Goal: Task Accomplishment & Management: Use online tool/utility

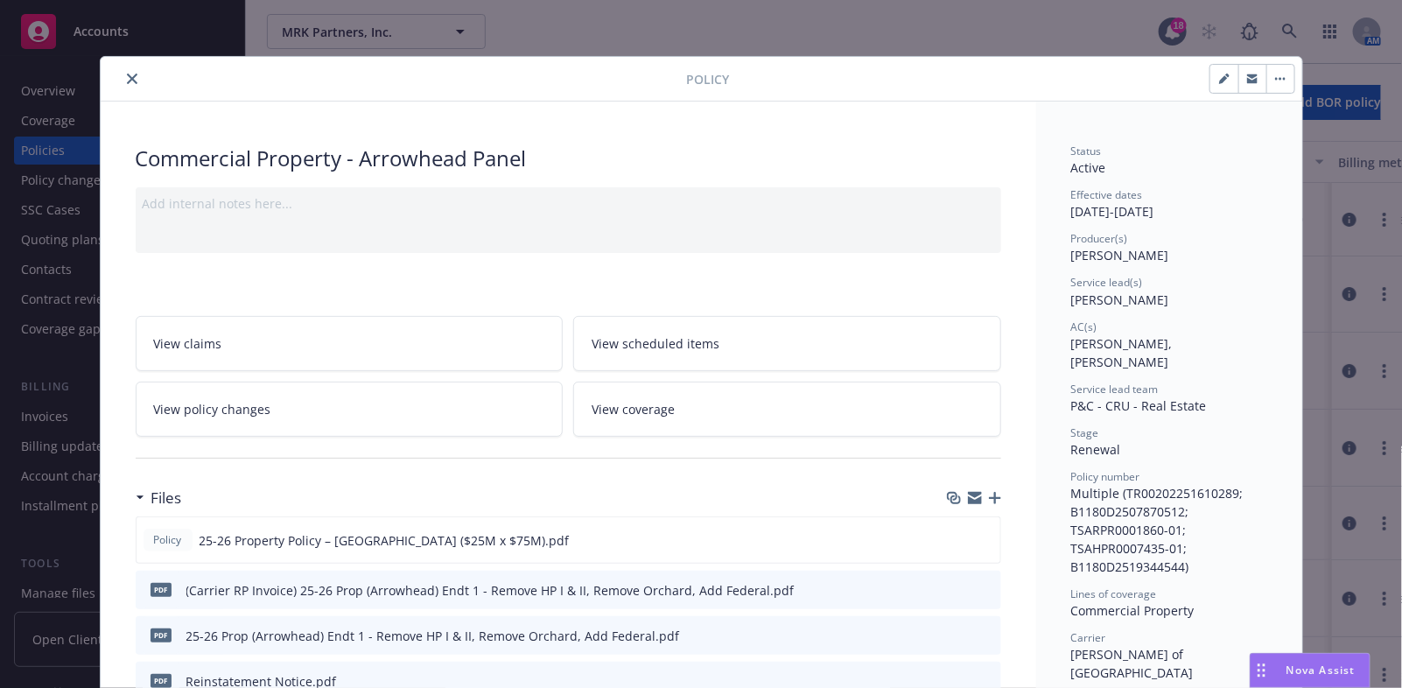
click at [129, 77] on icon "close" at bounding box center [132, 79] width 11 height 11
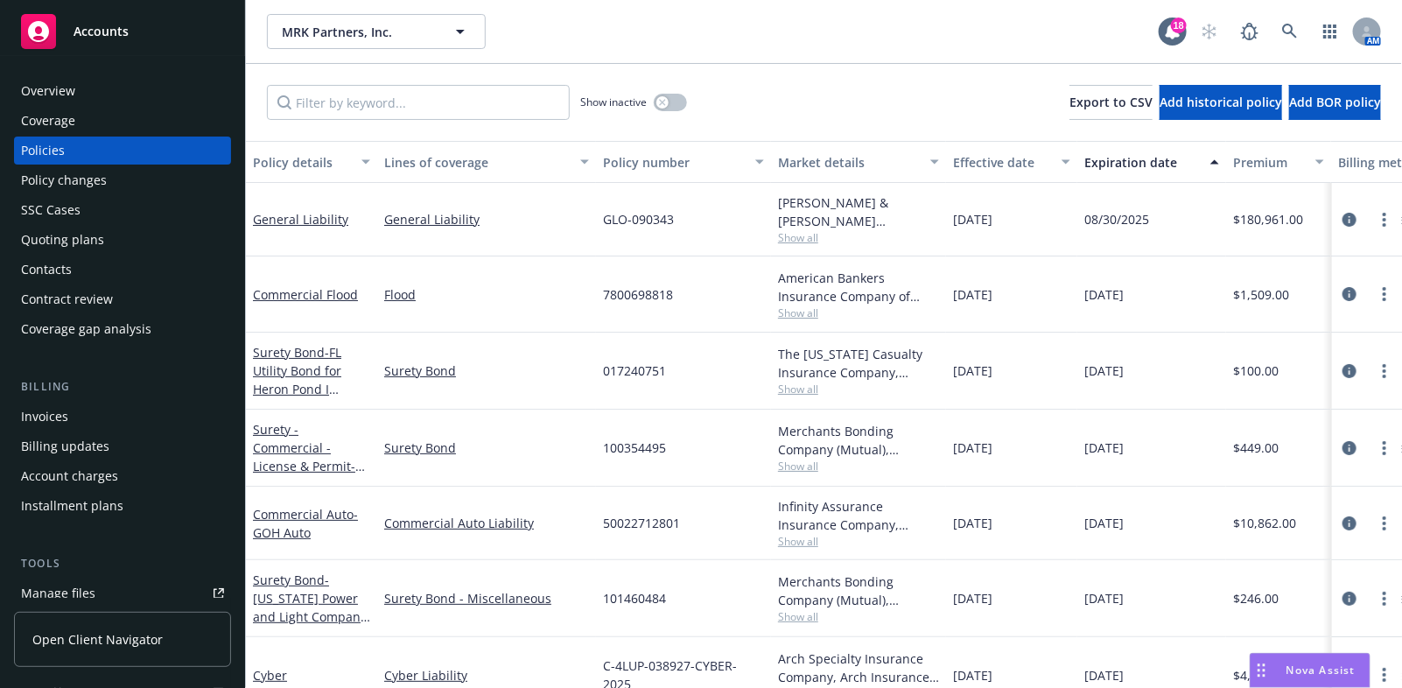
click at [51, 417] on div "Invoices" at bounding box center [44, 417] width 47 height 28
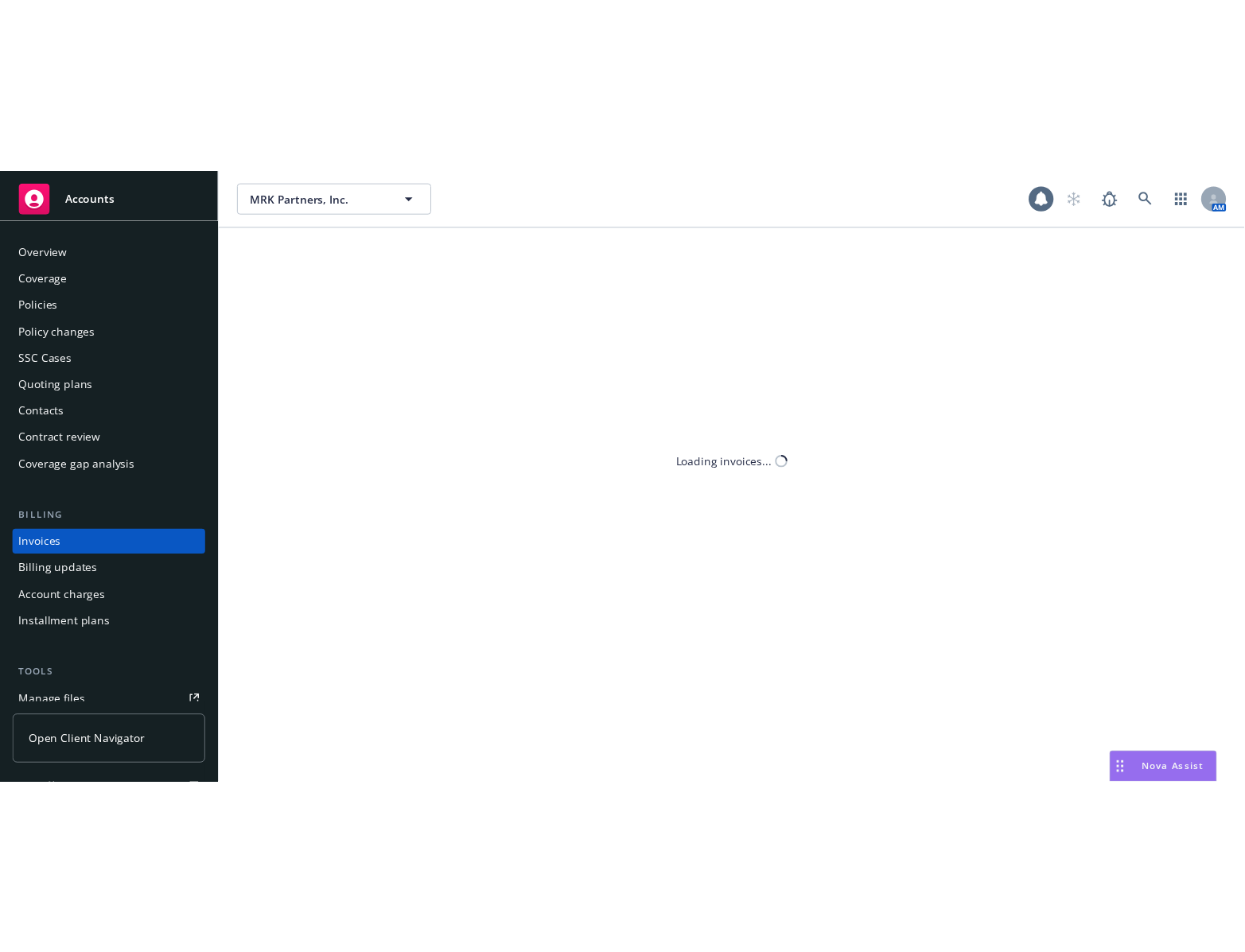
scroll to position [41, 0]
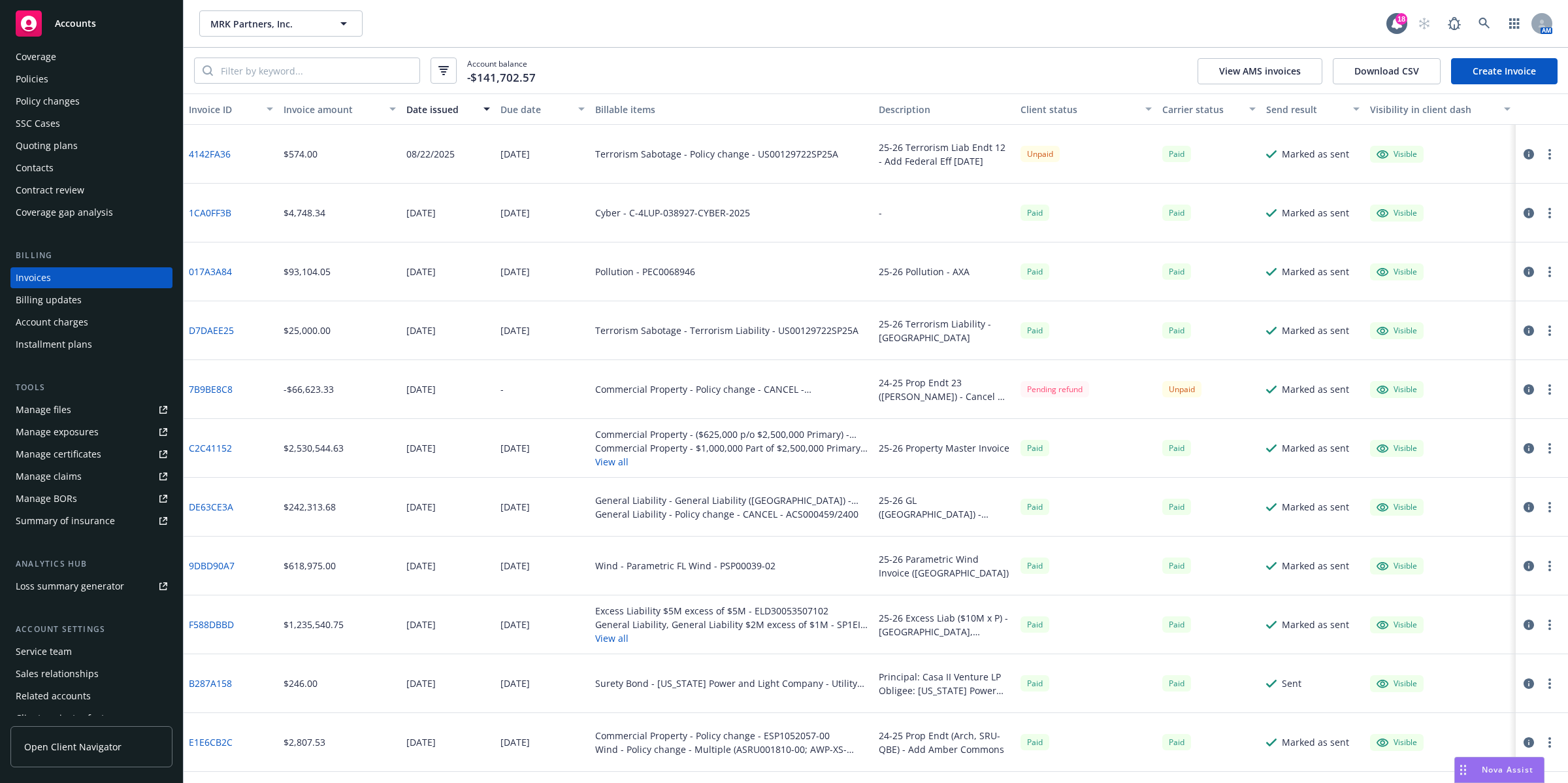
click at [37, 75] on div "Policies" at bounding box center [32, 79] width 33 height 21
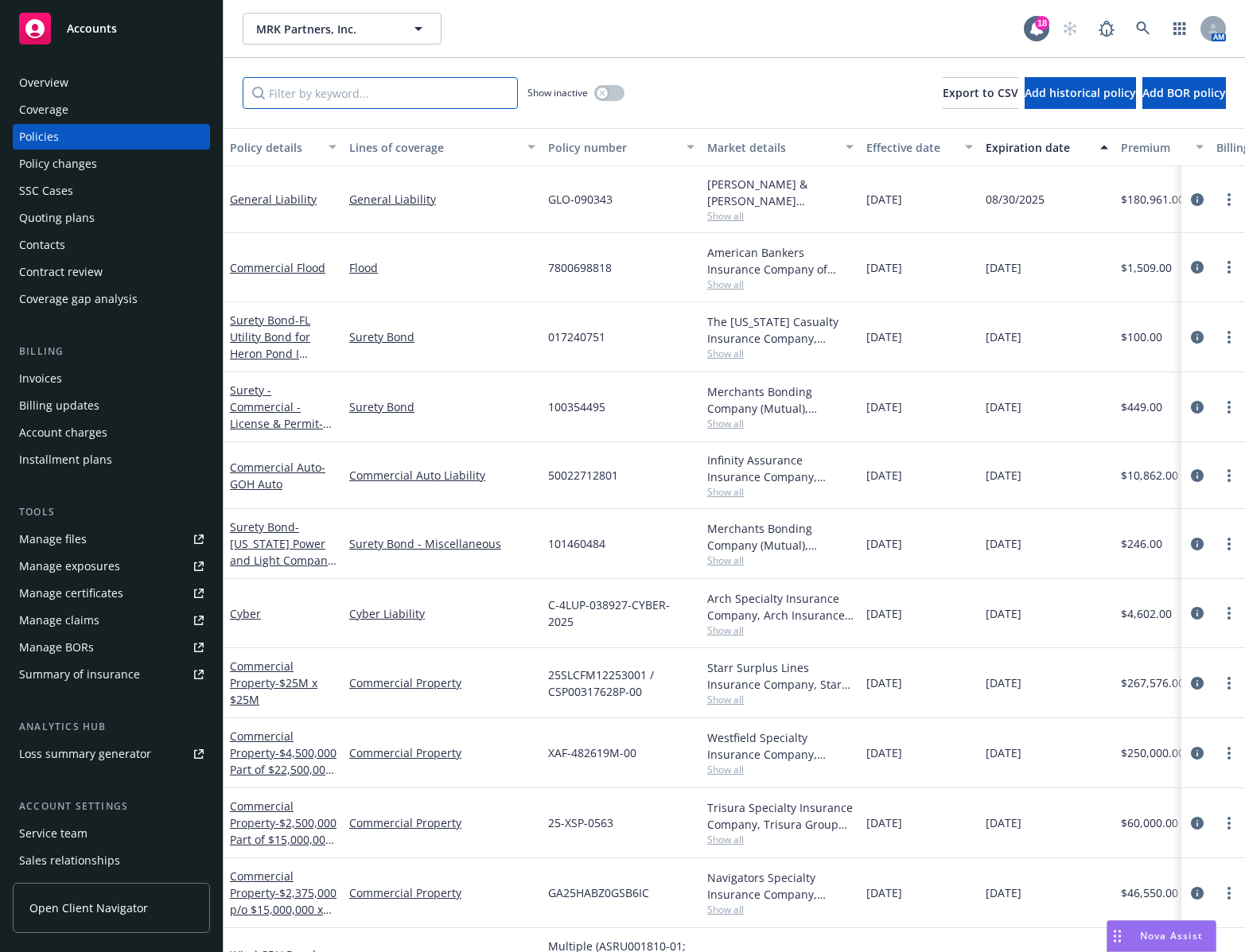
click at [301, 101] on input "Filter by keyword..." at bounding box center [380, 93] width 275 height 32
paste input "ENS1000809"
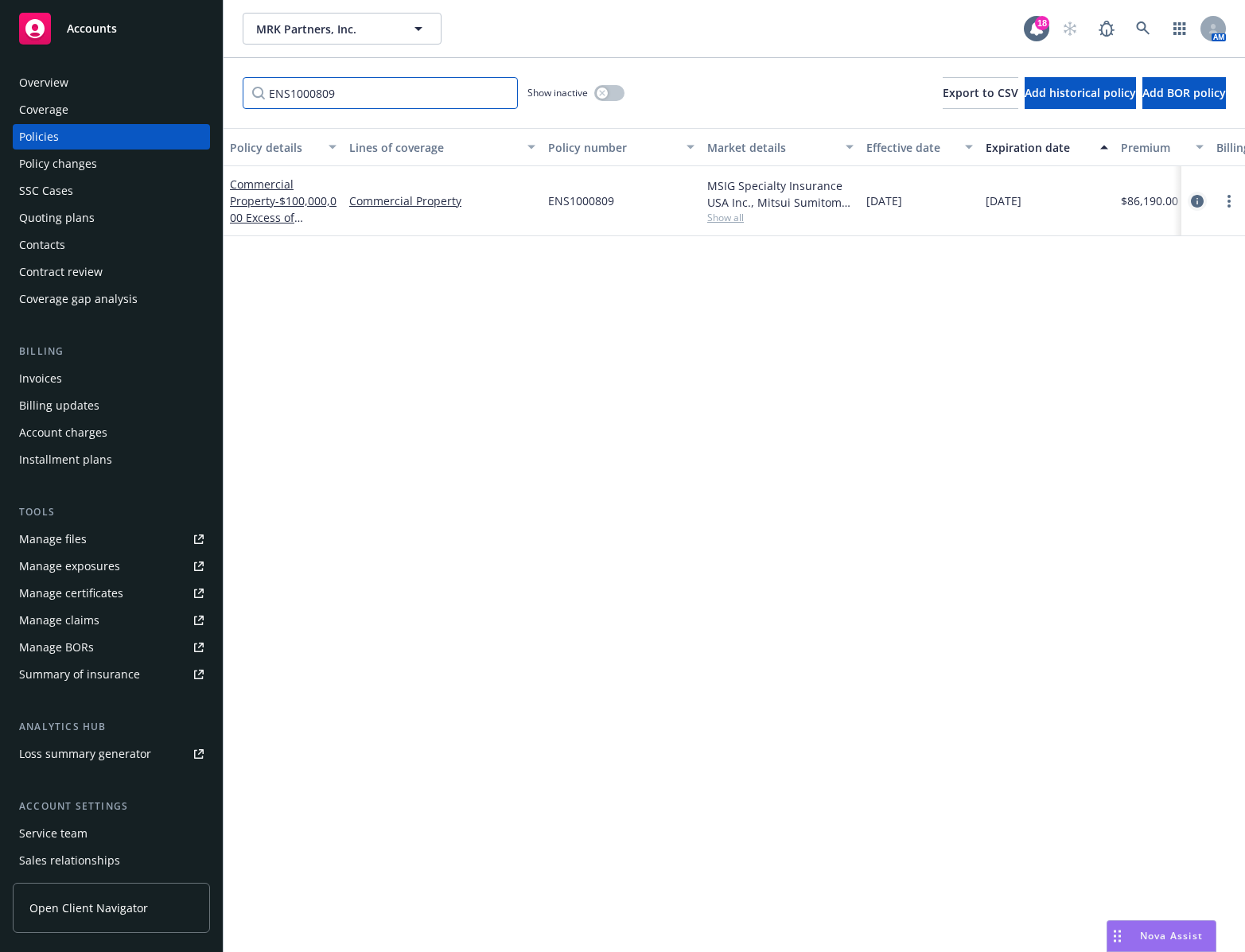
type input "ENS1000809"
click at [1190, 201] on icon "circleInformation" at bounding box center [1197, 201] width 13 height 13
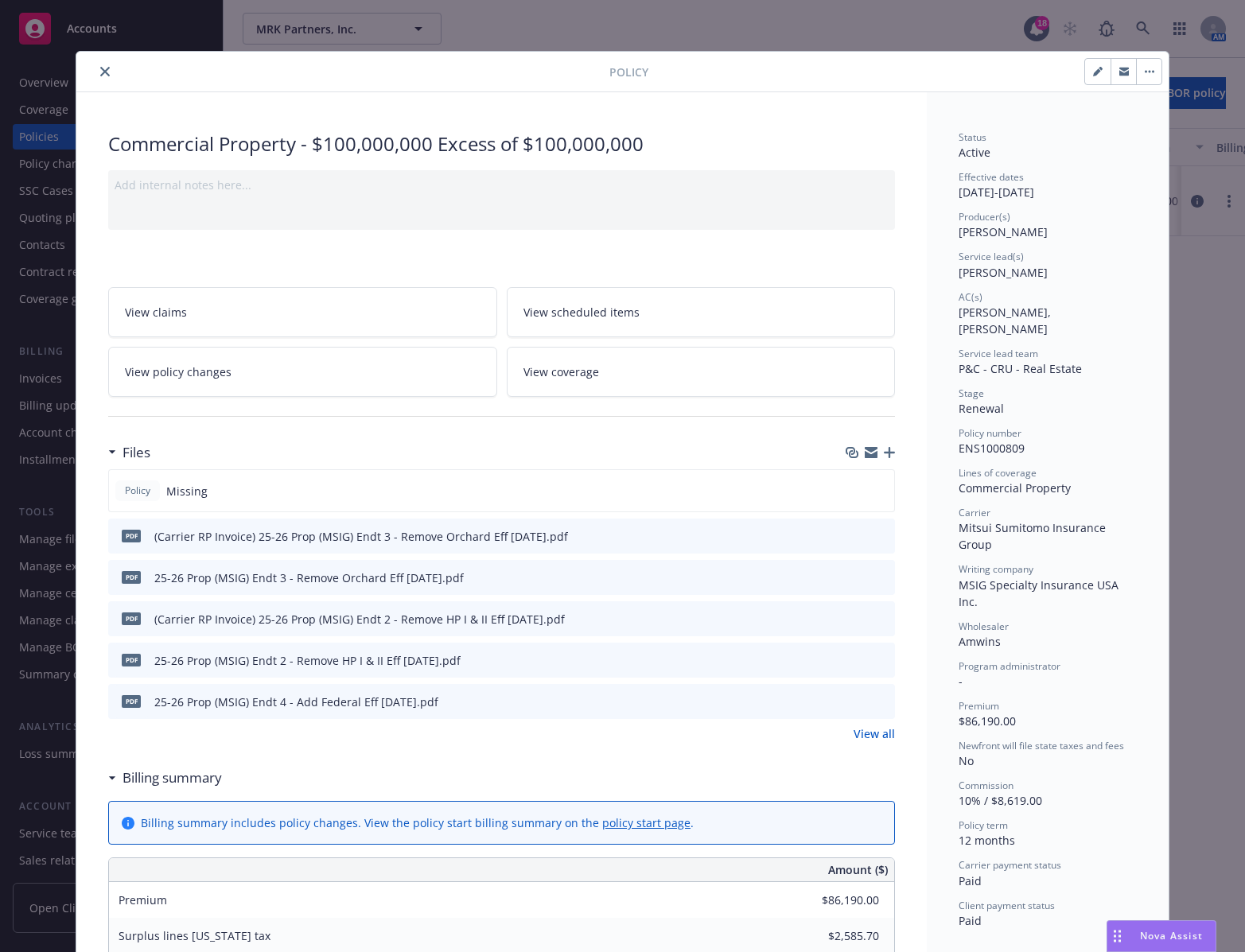
click at [884, 454] on icon "button" at bounding box center [890, 452] width 11 height 11
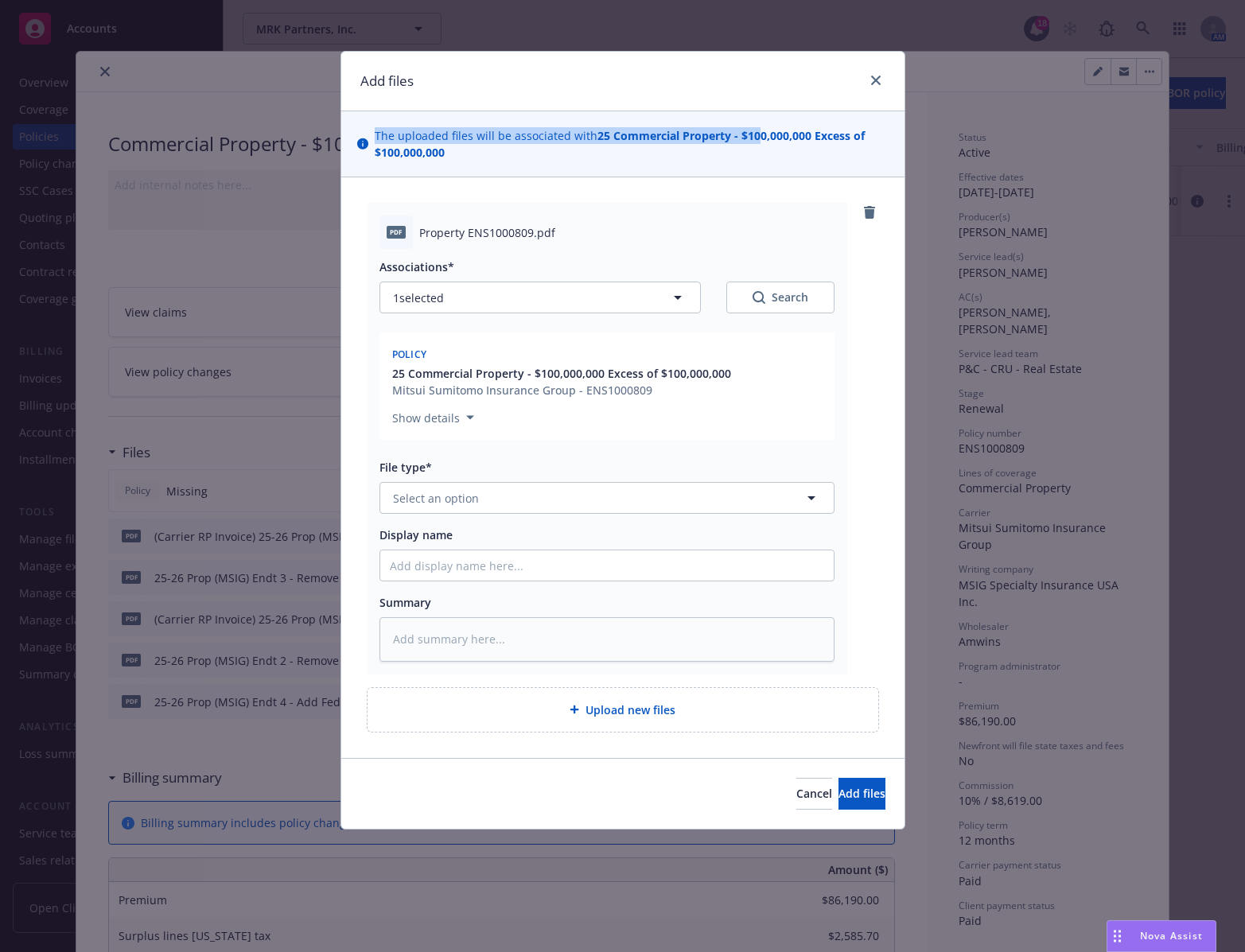
drag, startPoint x: 511, startPoint y: 84, endPoint x: 734, endPoint y: 105, distance: 224.0
click at [750, 128] on div "Add files The uploaded files will be associated with 25 Commercial Property - $…" at bounding box center [623, 440] width 565 height 778
click at [721, 214] on div "pdf Property ENS1000809.pdf Associations* 1 selected Search Policy 25 Commercia…" at bounding box center [607, 438] width 481 height 471
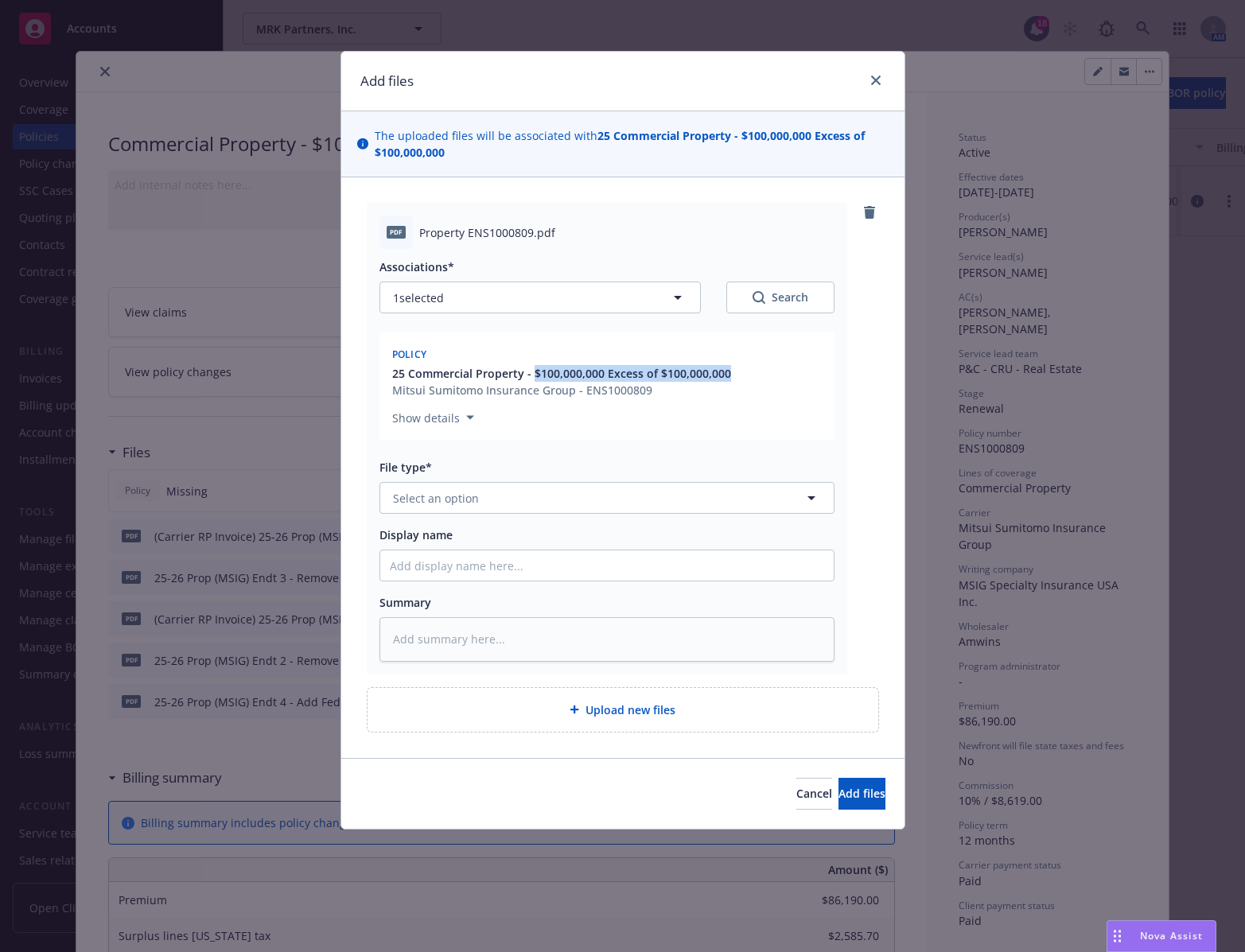
drag, startPoint x: 734, startPoint y: 374, endPoint x: 533, endPoint y: 375, distance: 201.0
click at [533, 375] on div "25 Commercial Property - $100,000,000 Excess of $100,000,000 Mitsui Sumitomo In…" at bounding box center [607, 382] width 436 height 34
copy span "$100,000,000 Excess of $100,000,000"
type textarea "x"
click at [492, 526] on div "Associations* 1 selected Search Policy 25 Commercial Property - $100,000,000 Ex…" at bounding box center [607, 455] width 455 height 412
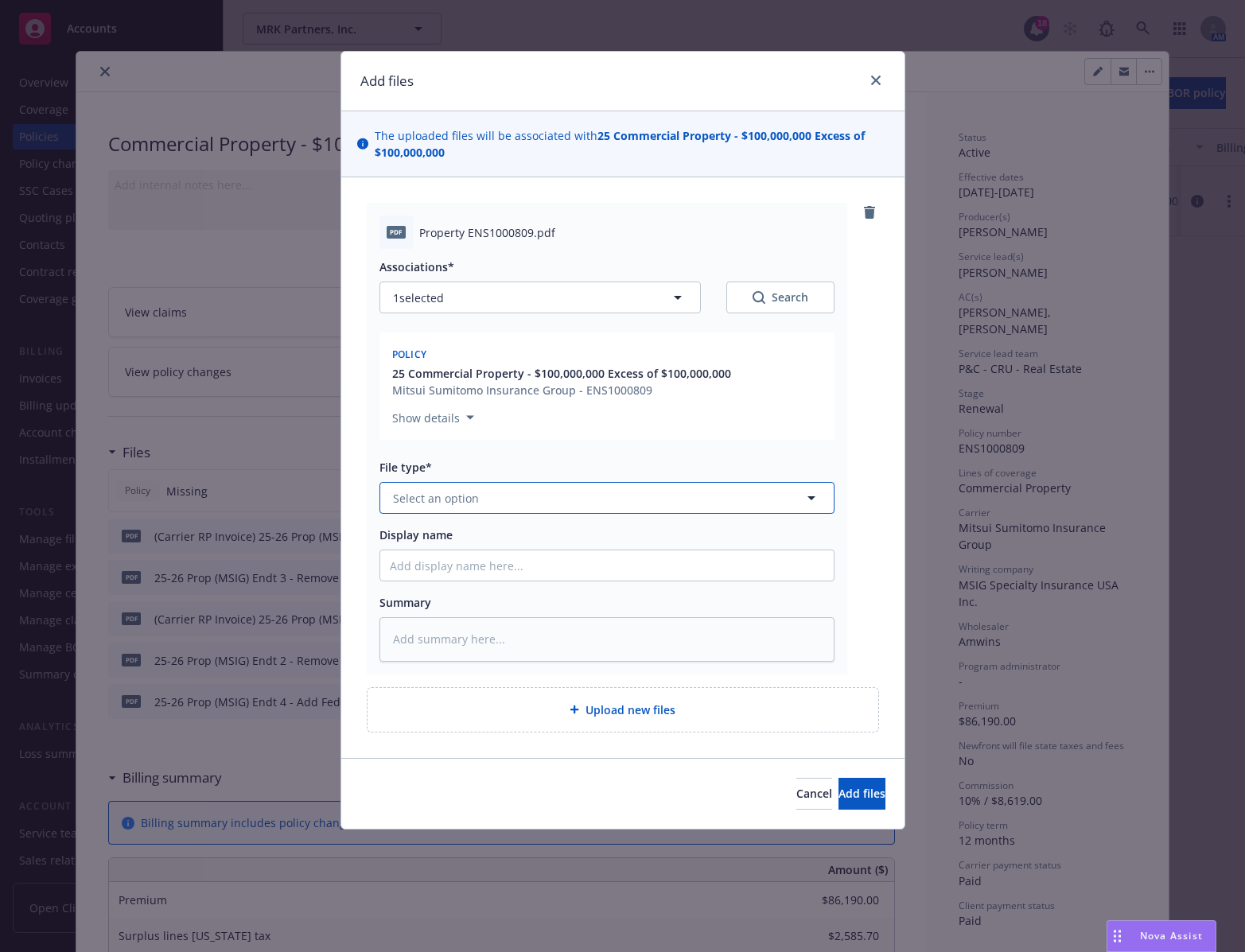
click at [610, 501] on button "Select an option" at bounding box center [607, 497] width 455 height 32
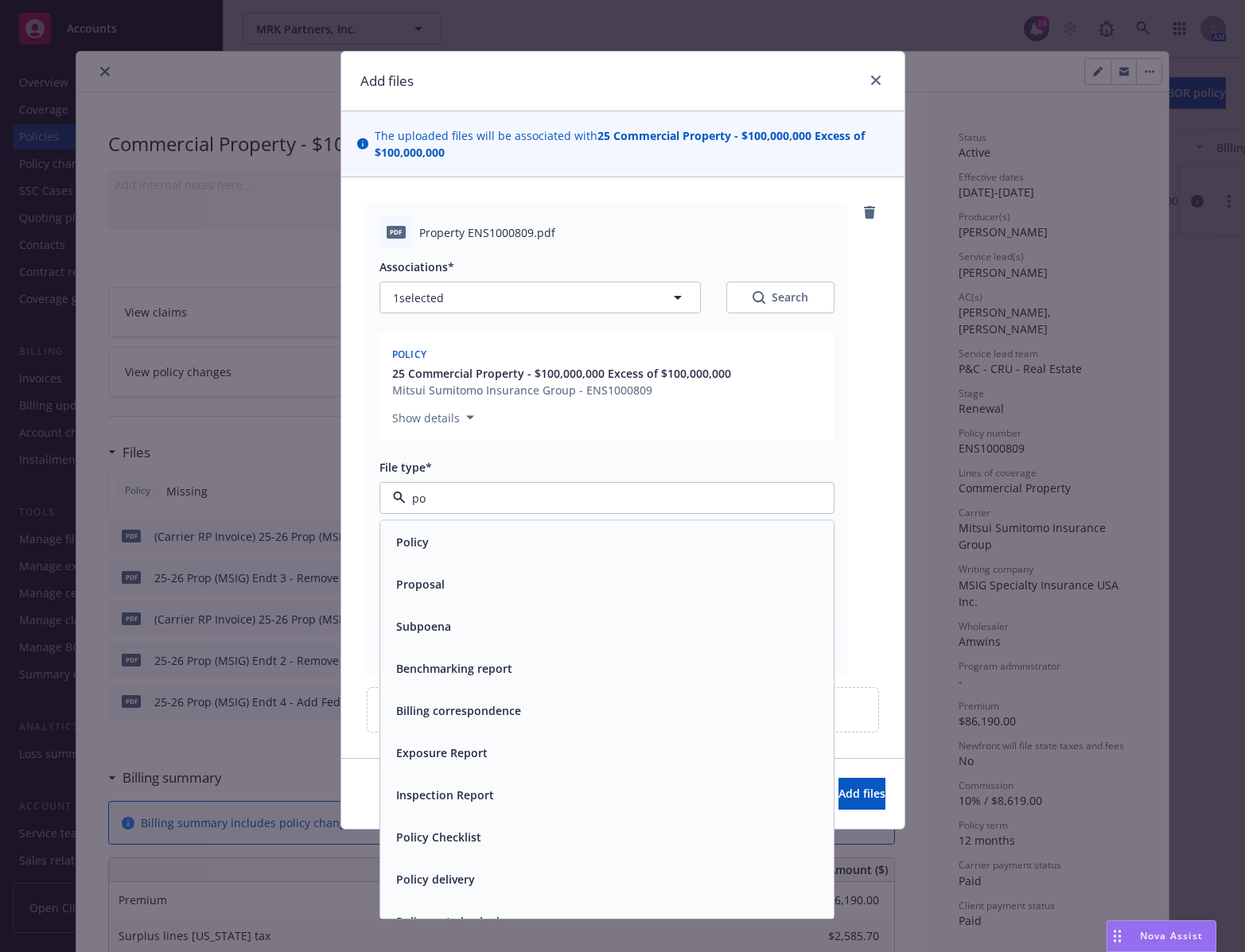
type input "pol"
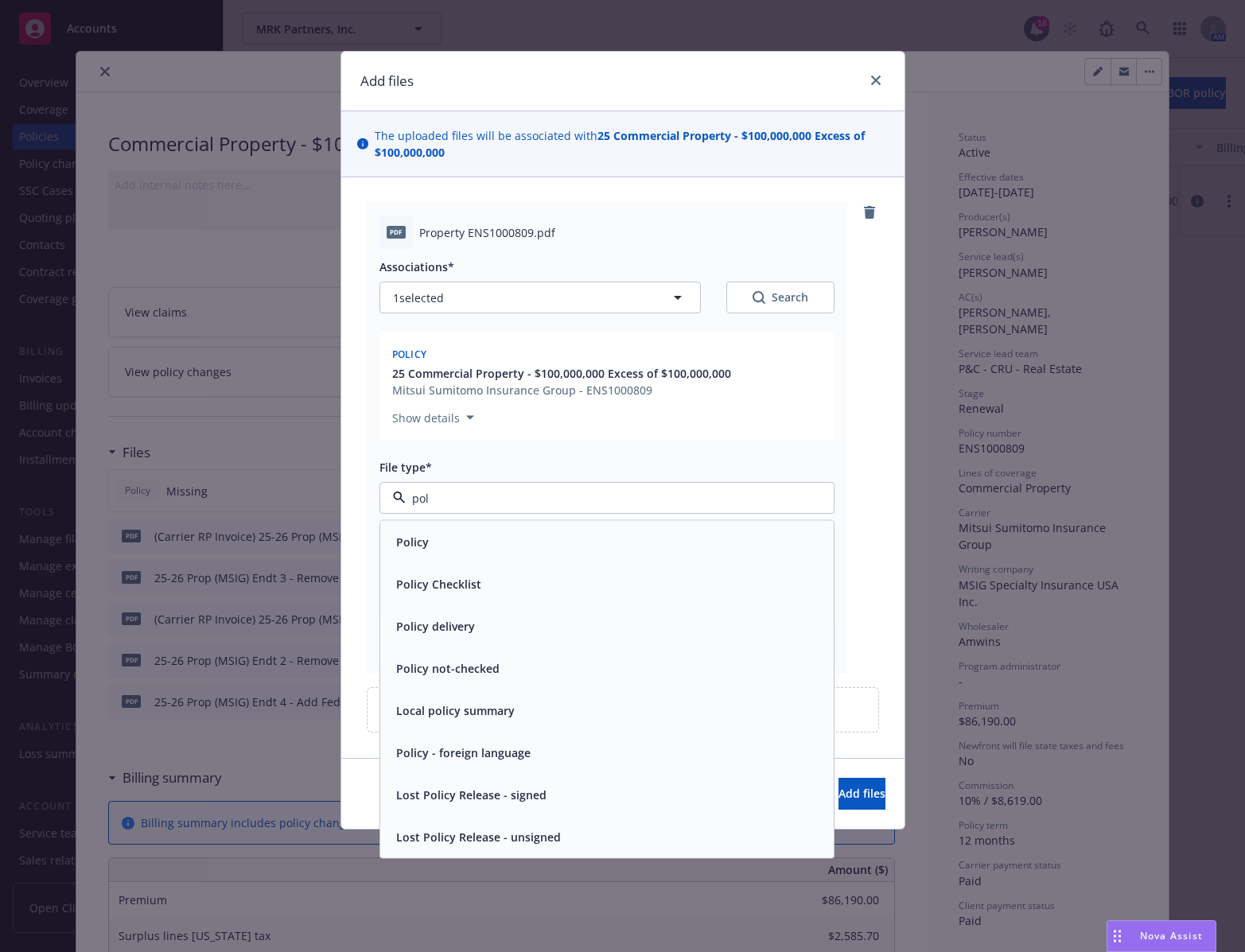
click at [445, 539] on div "Policy" at bounding box center [607, 541] width 434 height 23
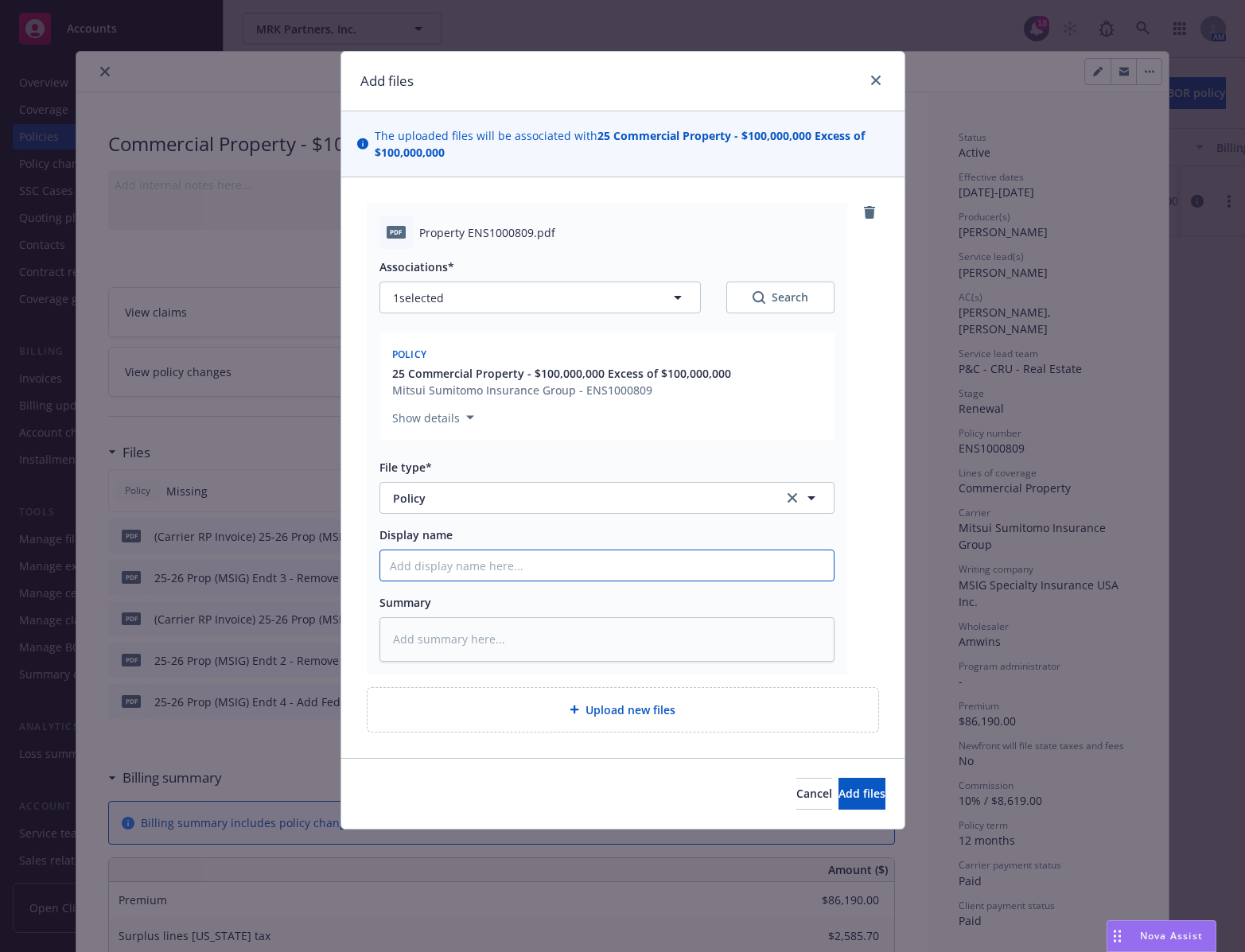
click at [527, 570] on input "Display name" at bounding box center [606, 565] width 453 height 30
paste input "25-26 Commercial Property – MSIG Specialty ($100,000,000 Excess of $100,000,000)"
type textarea "x"
type input "25-26 Commercial Property – MSIG Specialty ($100,000,000 Excess of $100,000,000)"
click at [745, 567] on input "25-26 Commercial Property – MSIG Specialty ($100,000,000 Excess of $100,000,000)" at bounding box center [606, 565] width 453 height 30
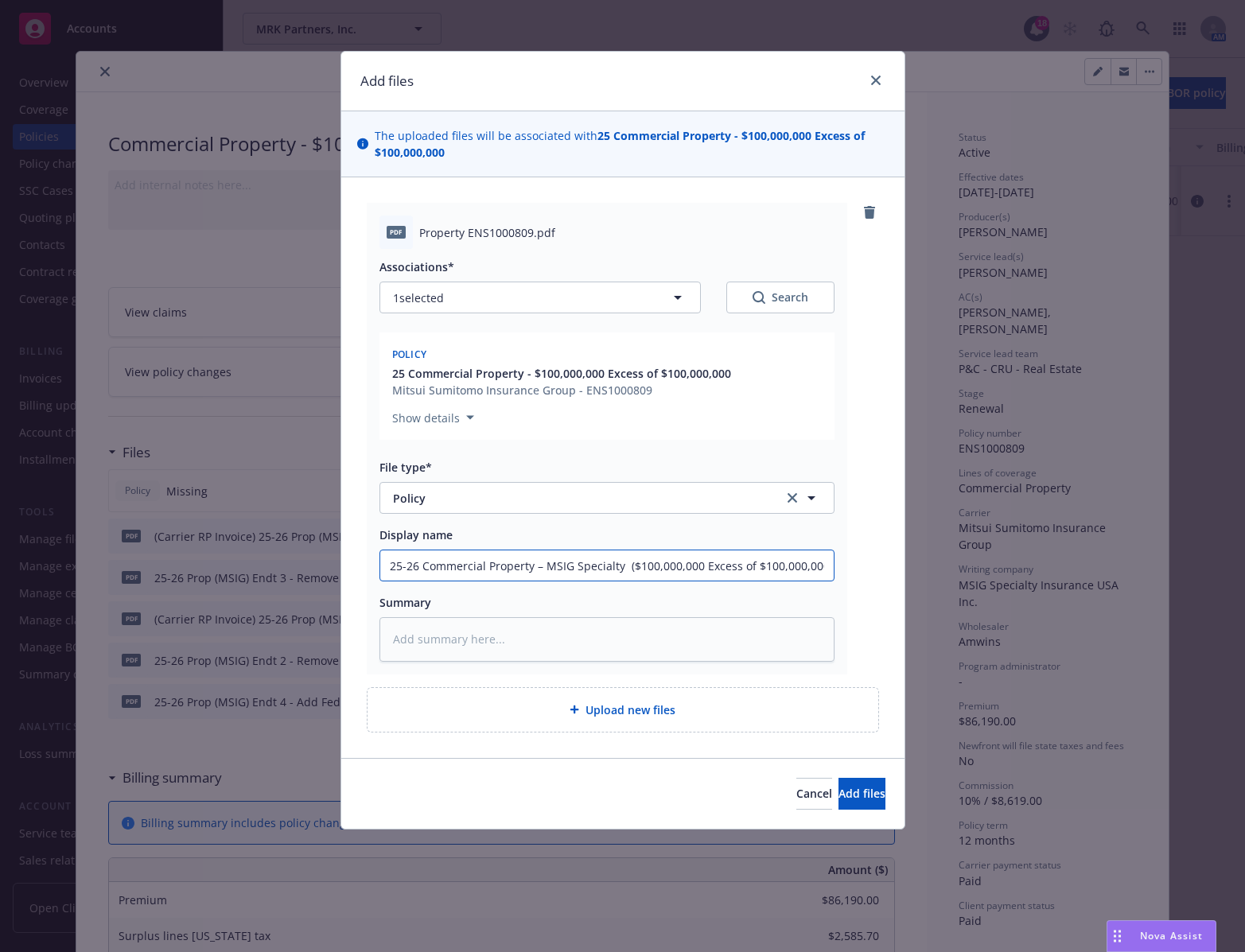
paste input "x"
type textarea "x"
type input "25-26 Commercial Property – MSIG Specialty ($100,000,000 x of $100,000,000)"
click at [850, 793] on span "Add files" at bounding box center [862, 793] width 47 height 15
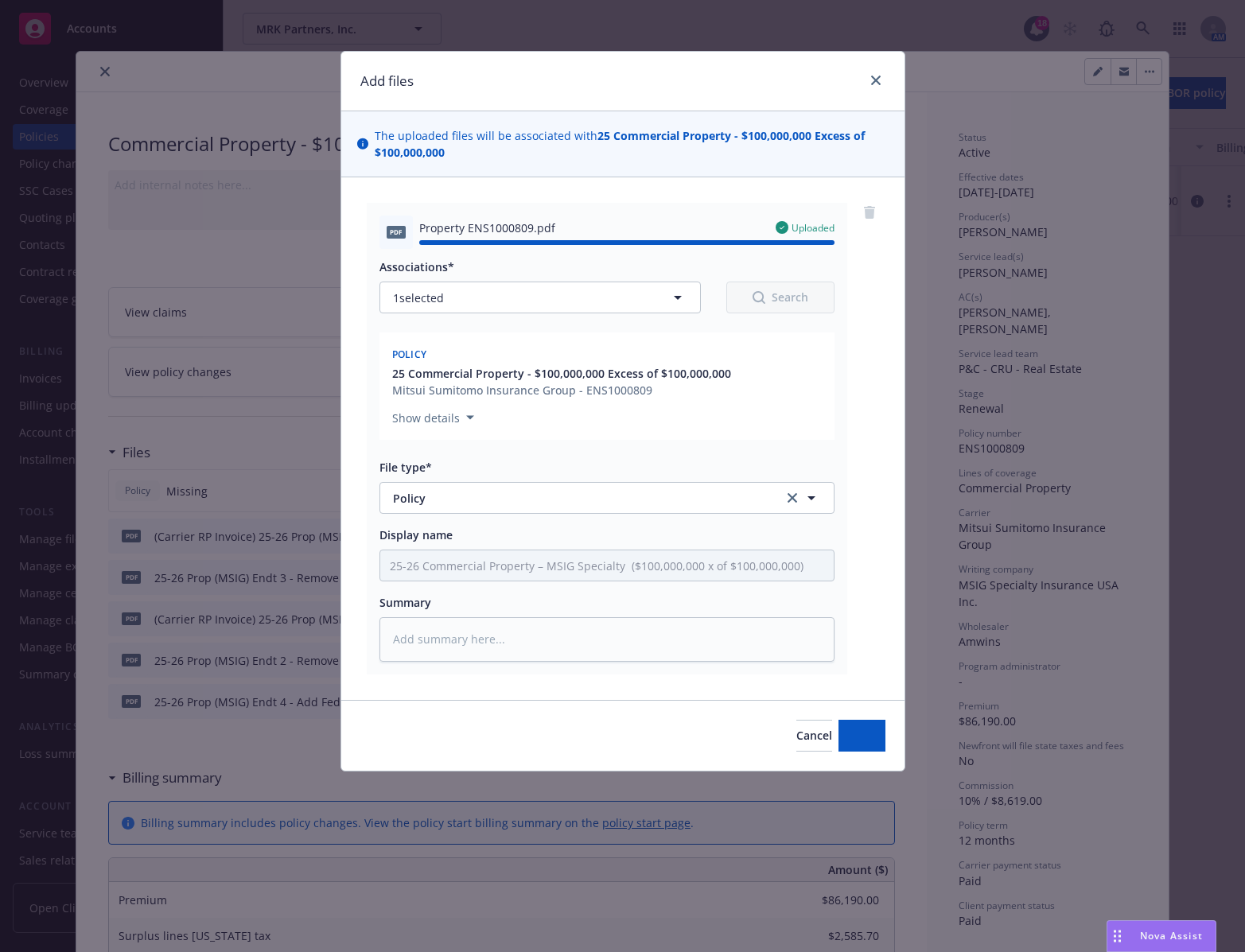
type textarea "x"
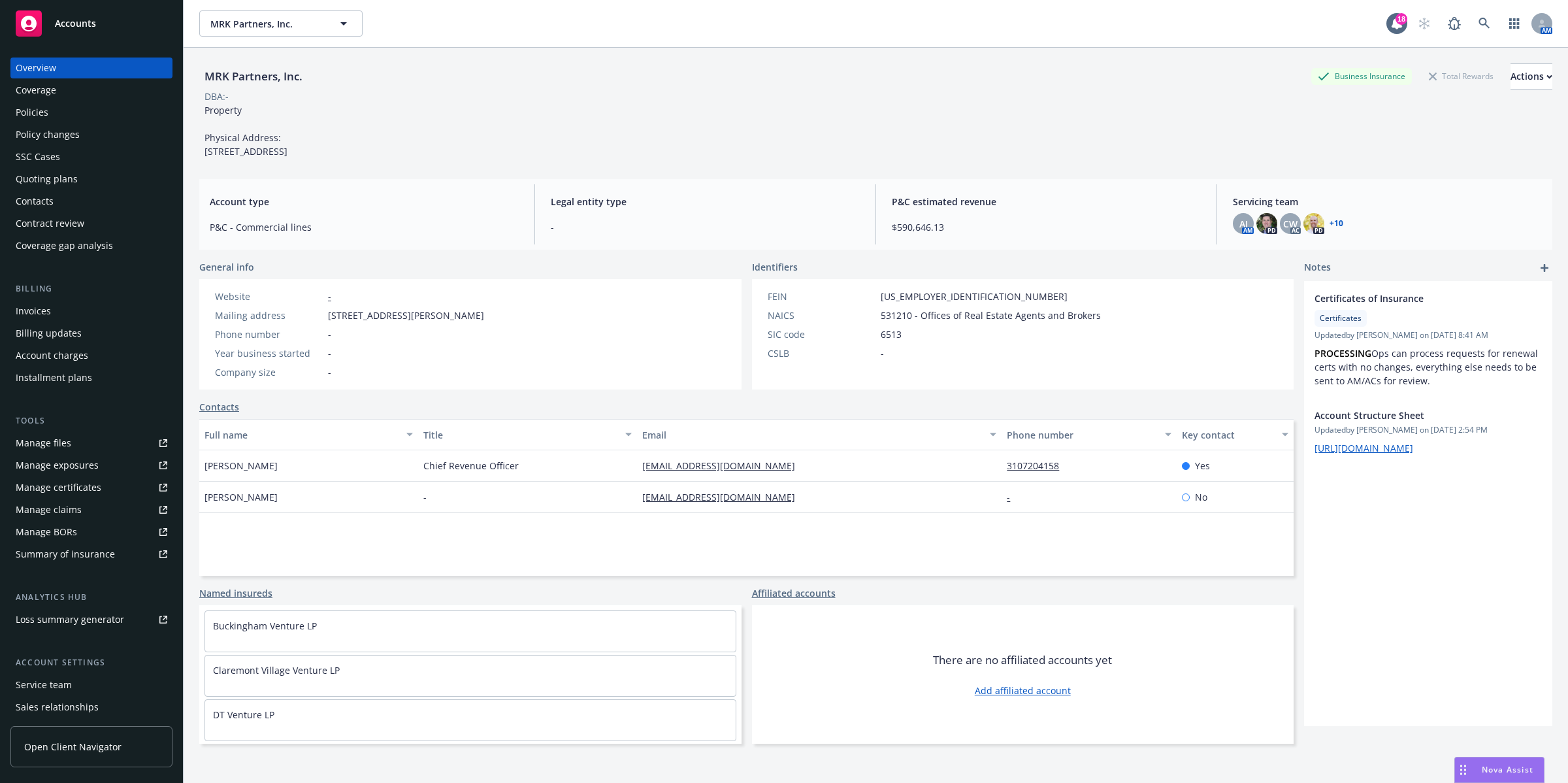
drag, startPoint x: 304, startPoint y: 160, endPoint x: 211, endPoint y: 135, distance: 96.3
click at [202, 134] on div "Property Physical Address: [STREET_ADDRESS]" at bounding box center [246, 131] width 93 height 55
copy span "Physical Address: [STREET_ADDRESS]"
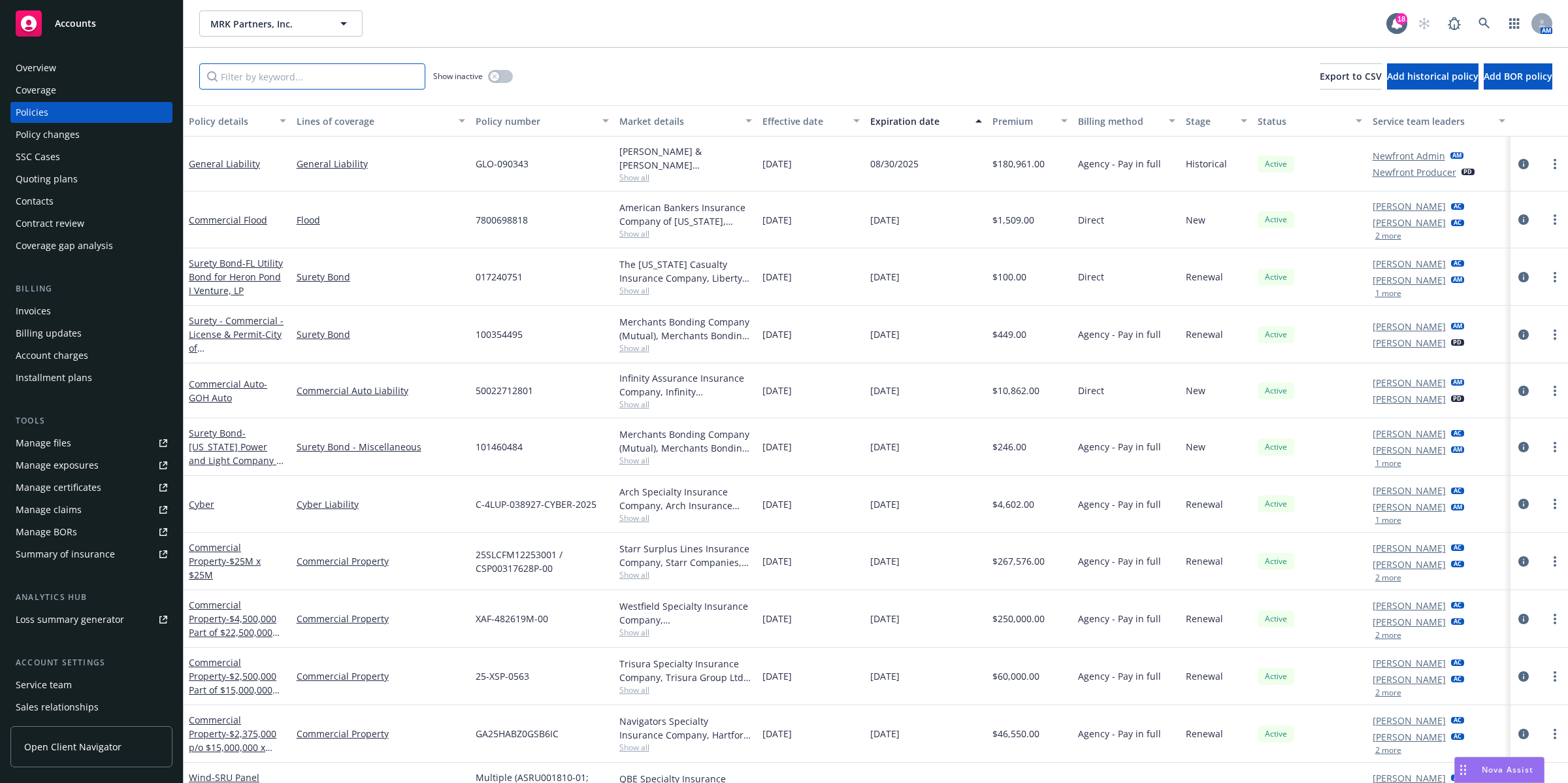
click at [281, 77] on input "Filter by keyword..." at bounding box center [312, 76] width 226 height 26
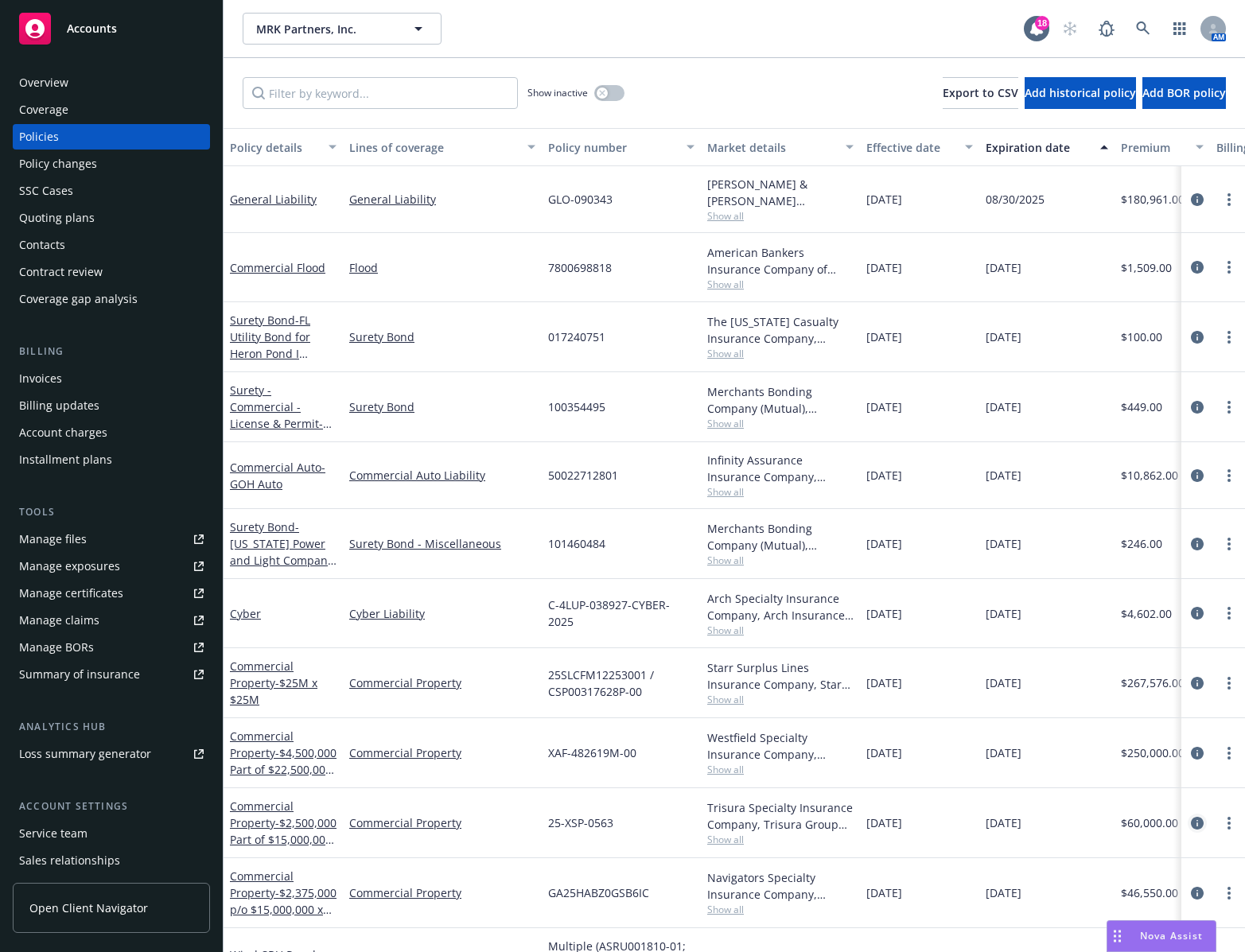
click at [1190, 819] on icon "circleInformation" at bounding box center [1197, 823] width 13 height 13
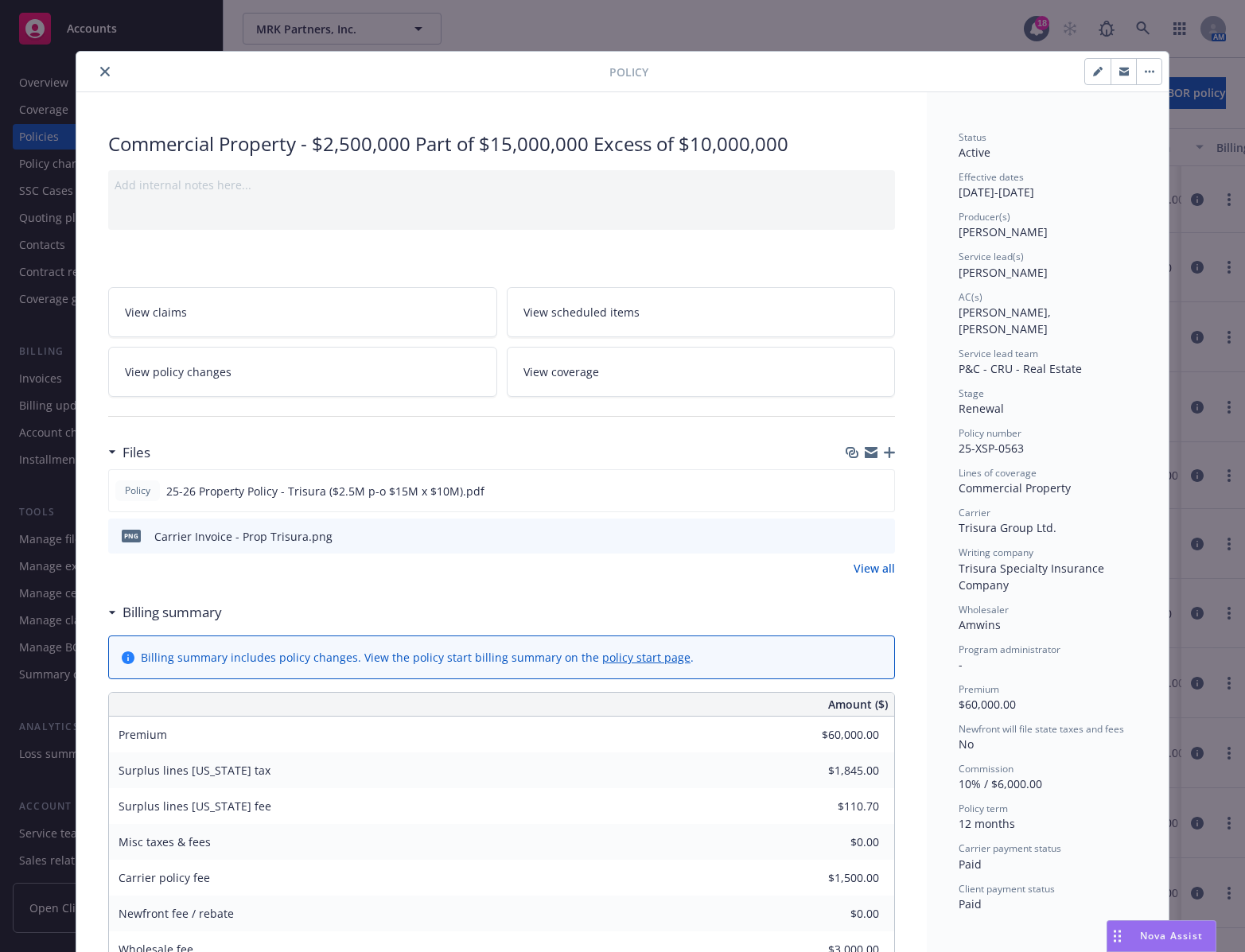
click at [100, 72] on icon "close" at bounding box center [105, 72] width 10 height 10
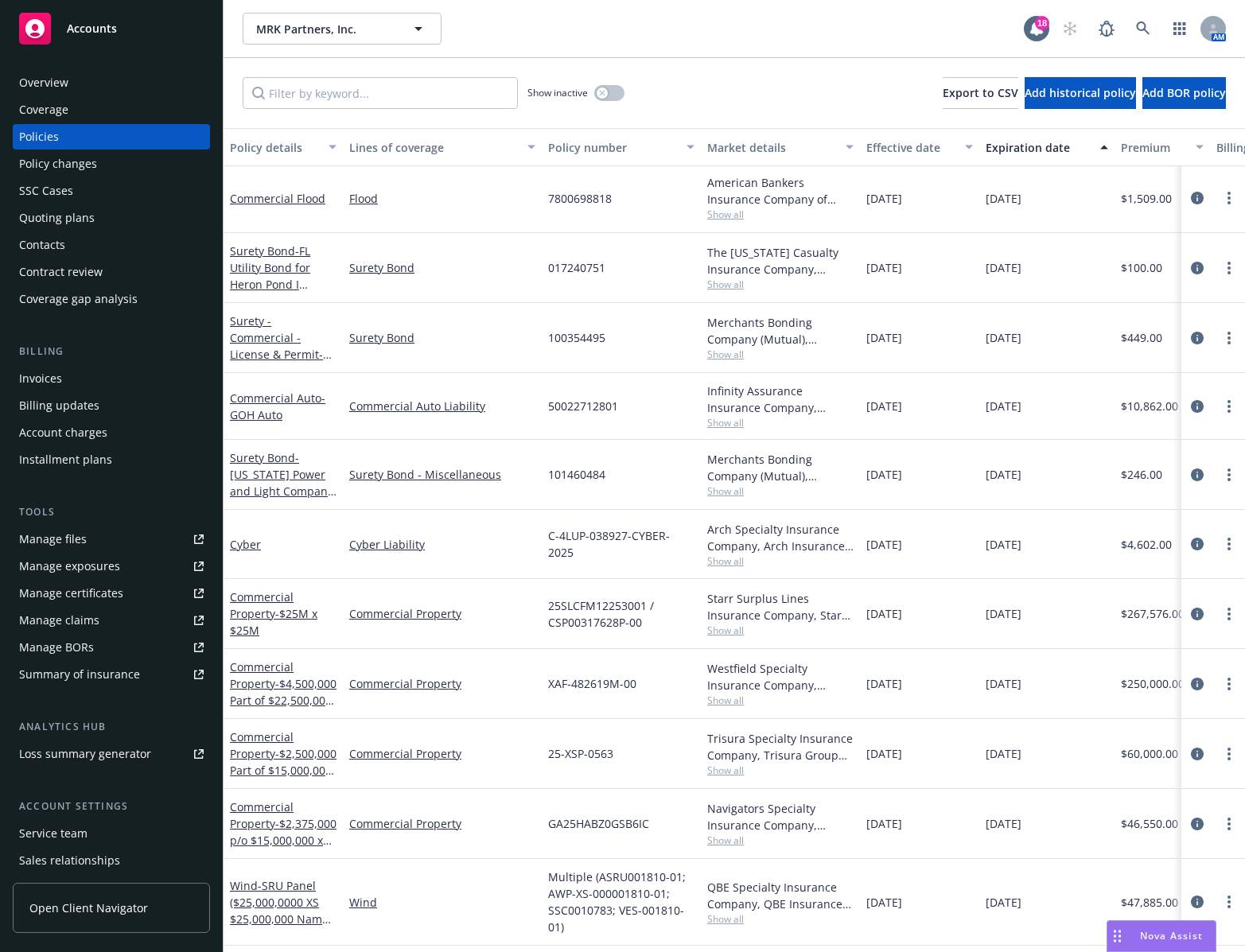
scroll to position [199, 0]
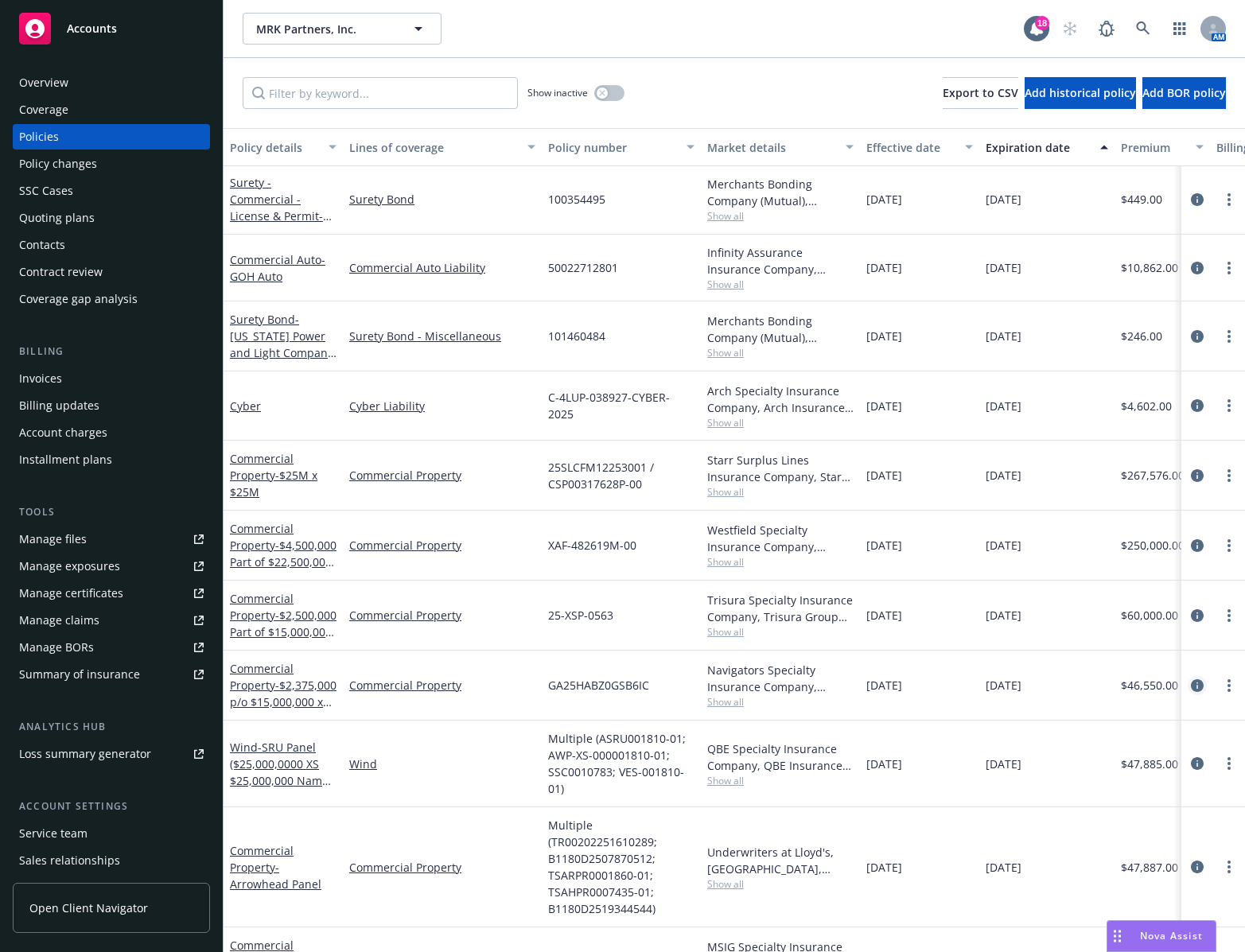
click at [1190, 685] on icon "circleInformation" at bounding box center [1197, 686] width 13 height 13
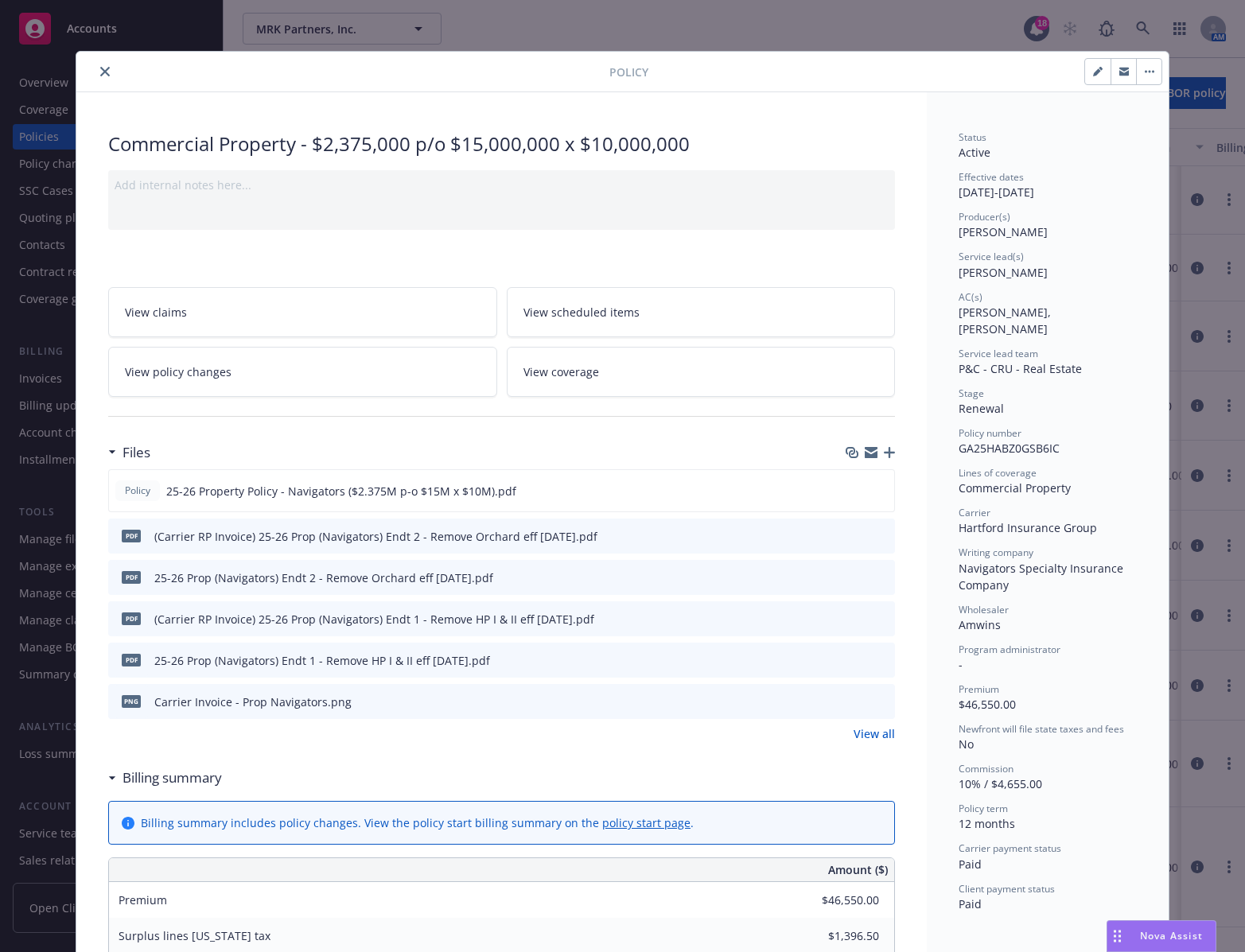
click at [100, 74] on icon "close" at bounding box center [105, 72] width 10 height 10
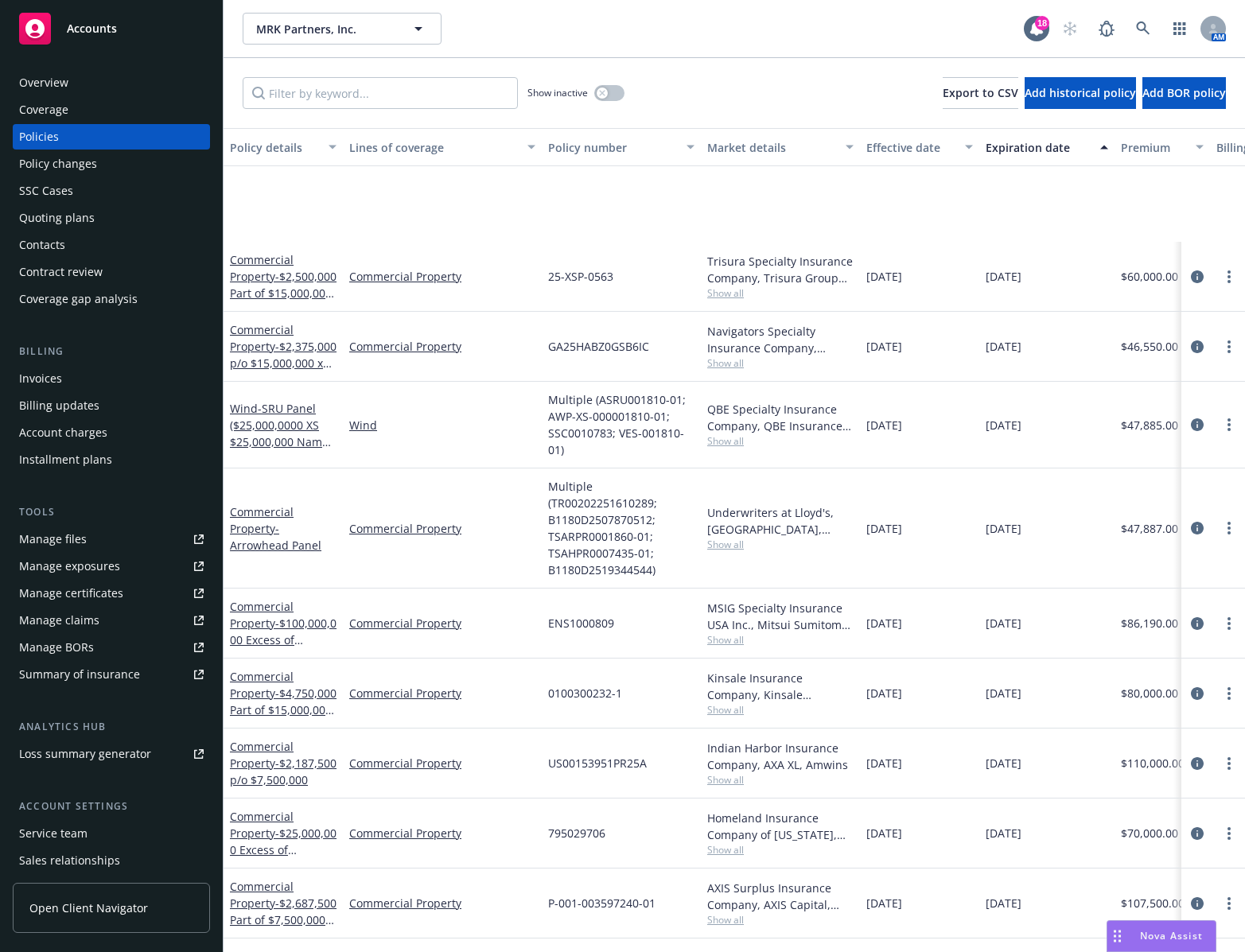
scroll to position [795, 0]
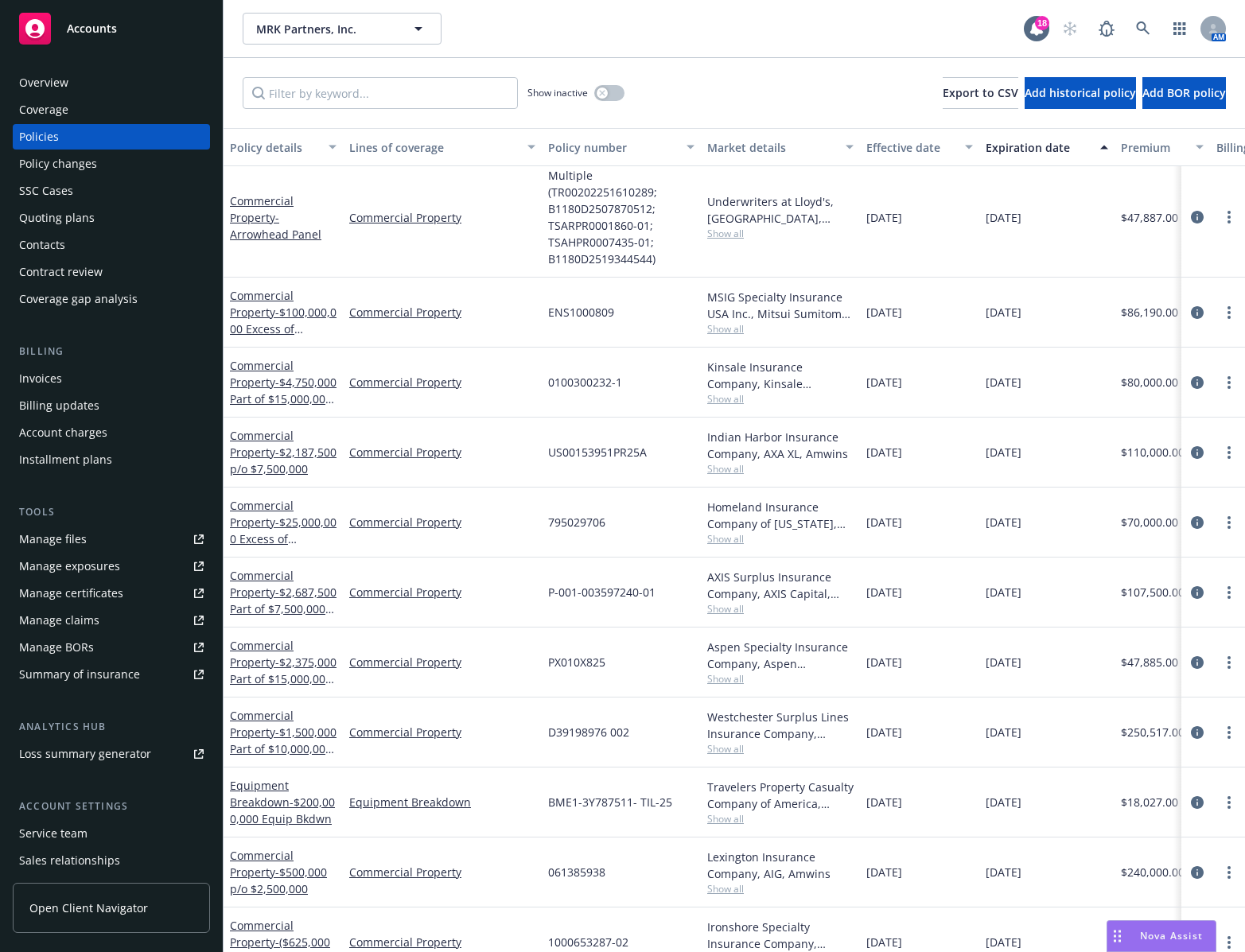
click at [644, 547] on div "795029706" at bounding box center [621, 522] width 159 height 70
click at [1190, 523] on icon "circleInformation" at bounding box center [1197, 522] width 13 height 13
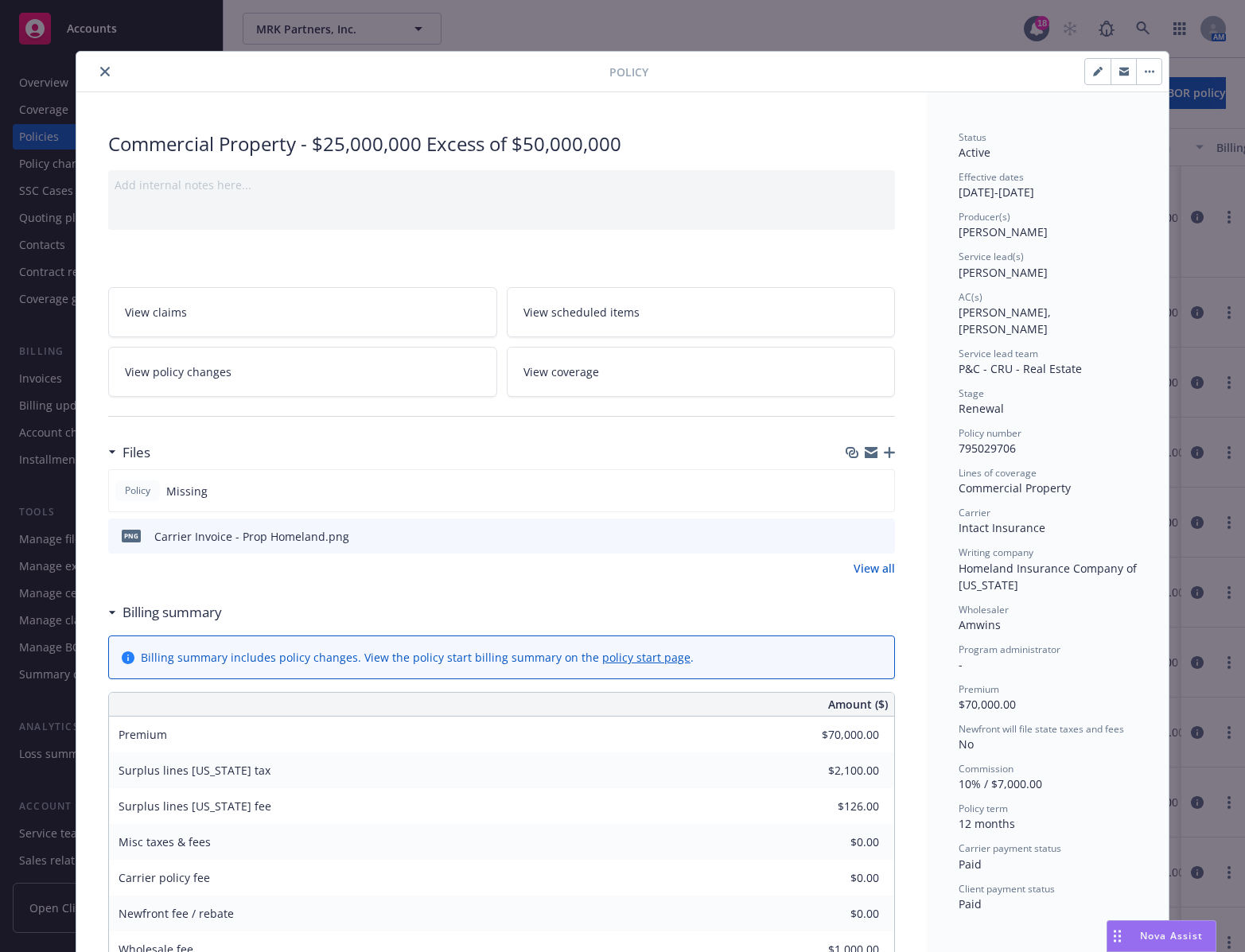
click at [95, 74] on button "close" at bounding box center [105, 71] width 19 height 19
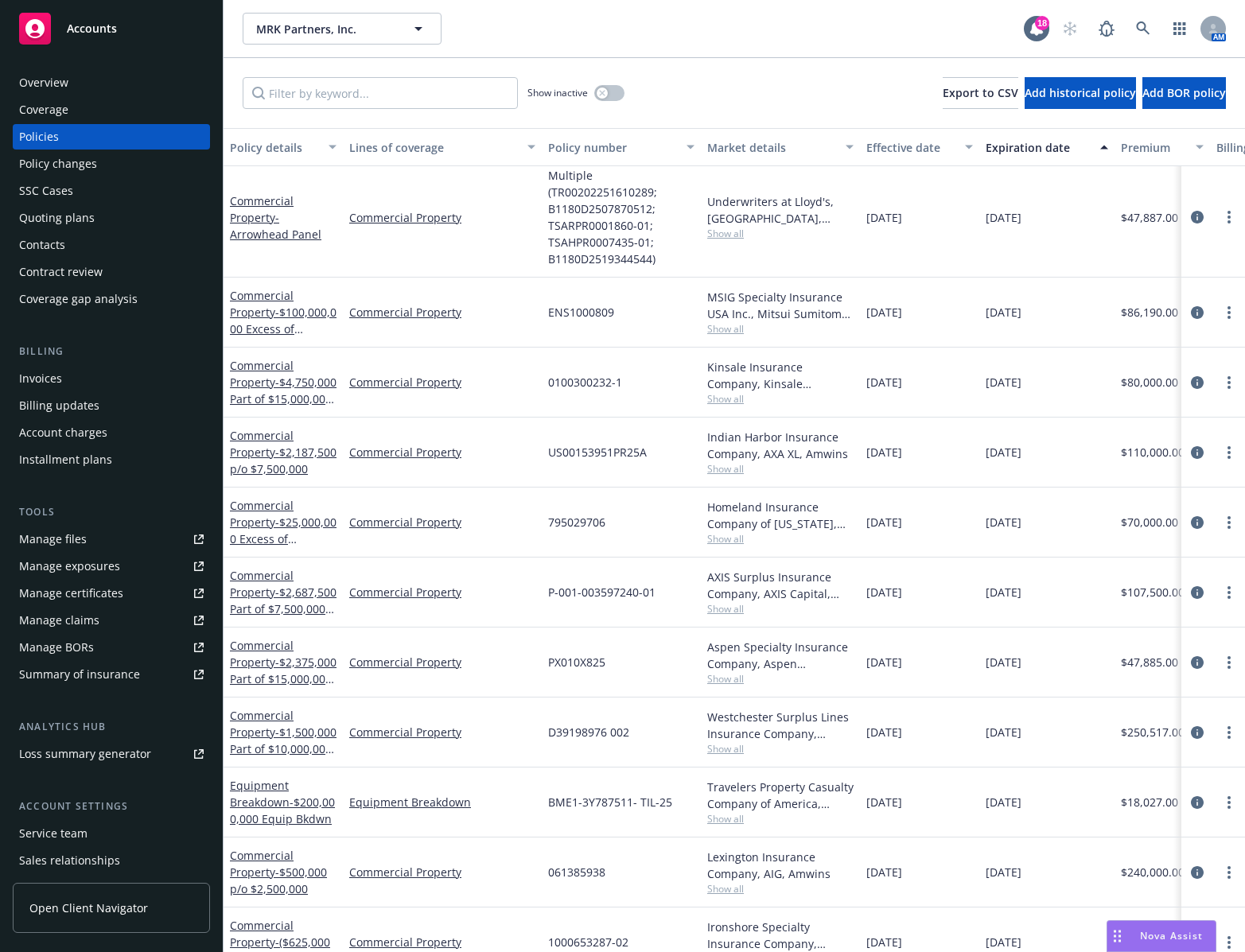
click at [32, 32] on icon at bounding box center [35, 28] width 19 height 19
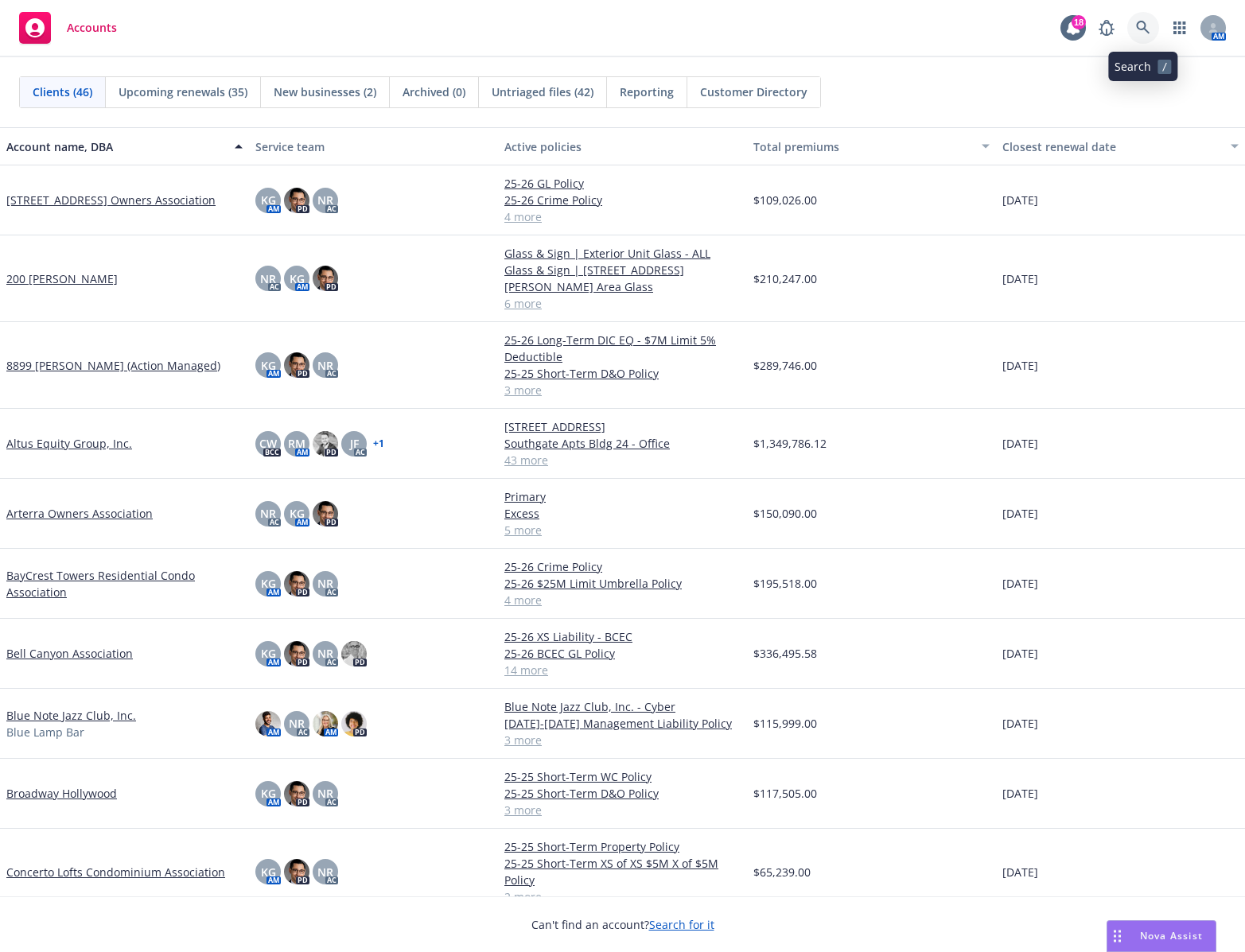
click at [1143, 29] on icon at bounding box center [1142, 27] width 14 height 14
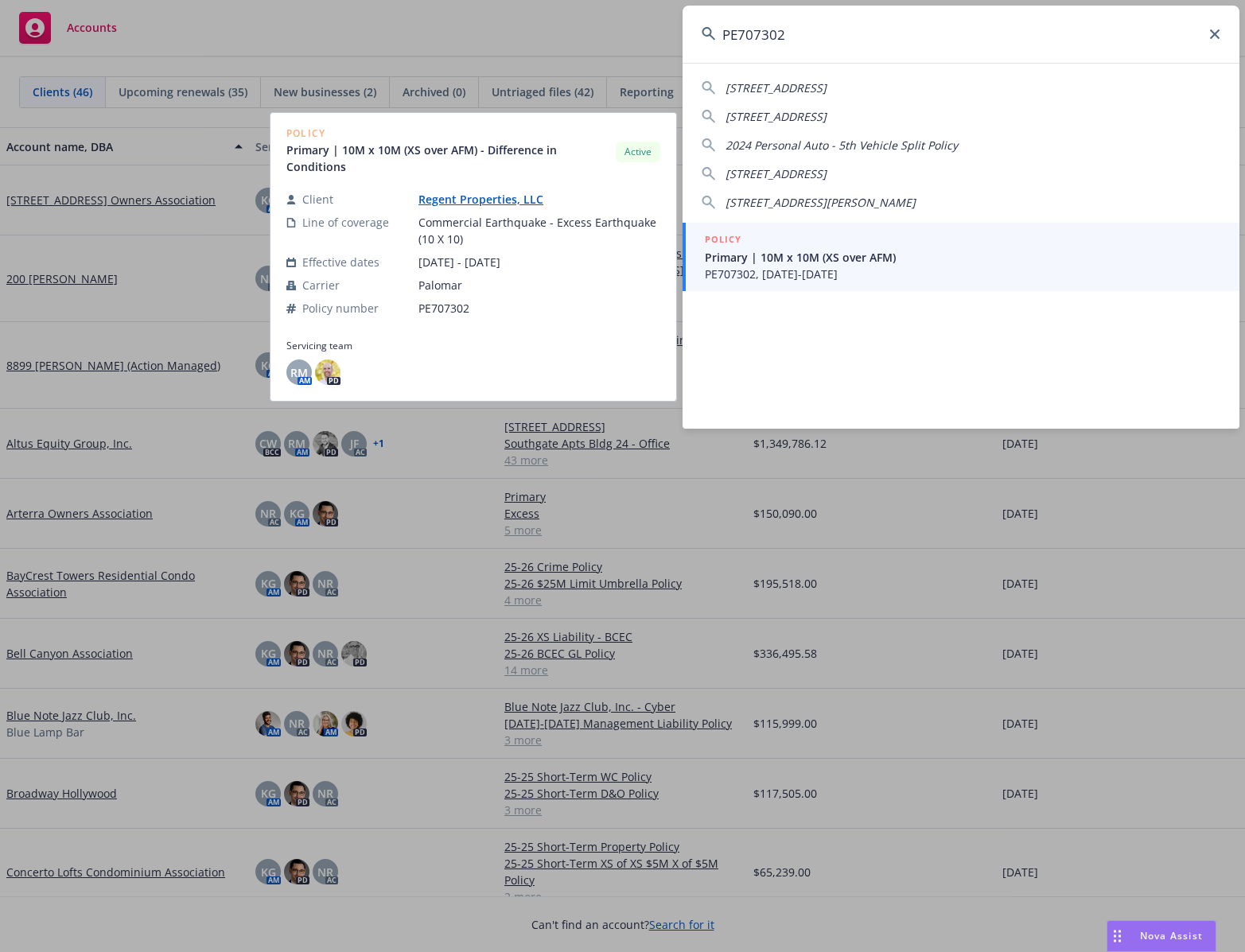
type input "PE707302"
click at [850, 260] on span "Primary | 10M x 10M (XS over AFM)" at bounding box center [962, 257] width 515 height 16
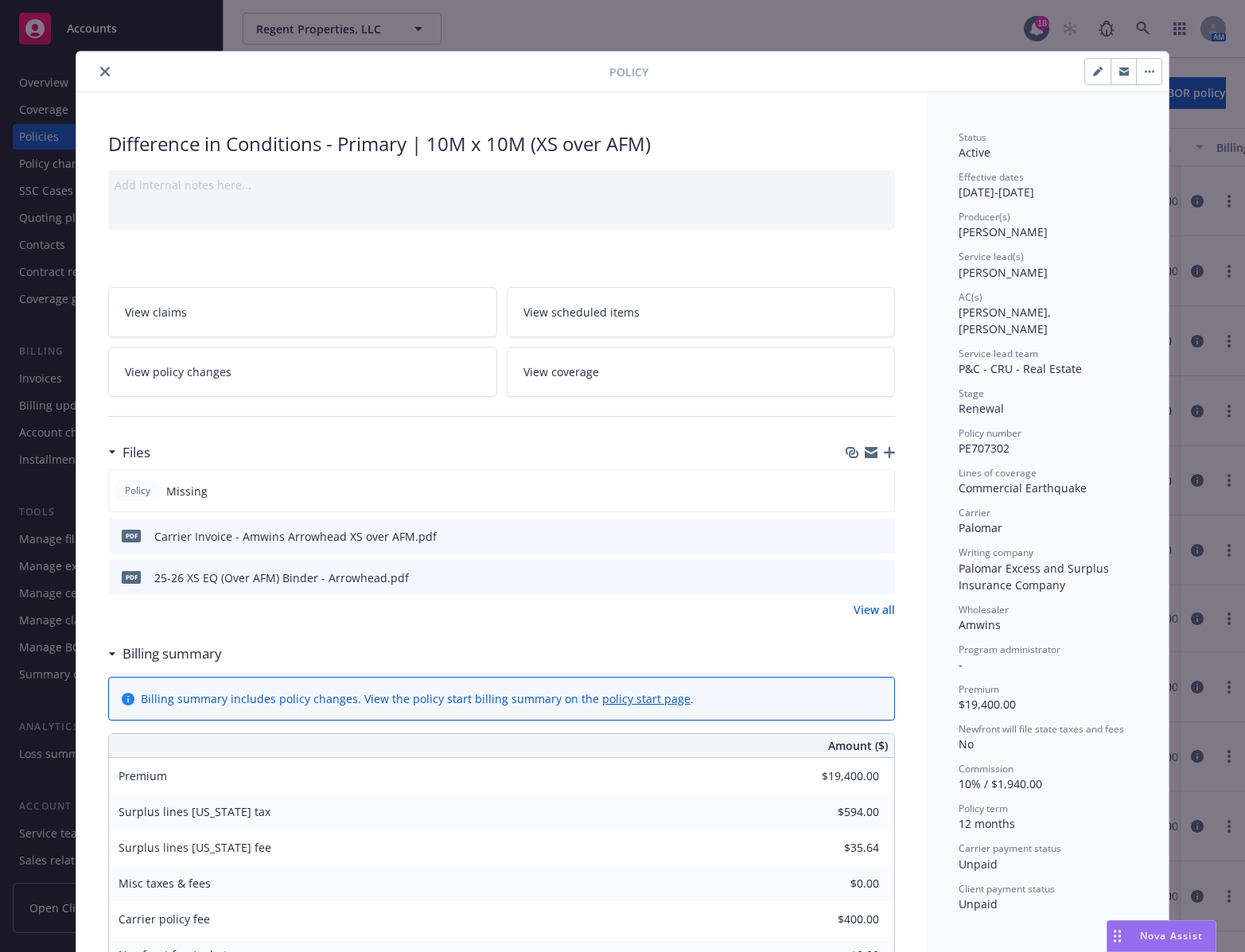
click at [883, 446] on div "Files" at bounding box center [502, 452] width 787 height 34
click at [884, 450] on icon "button" at bounding box center [890, 452] width 11 height 11
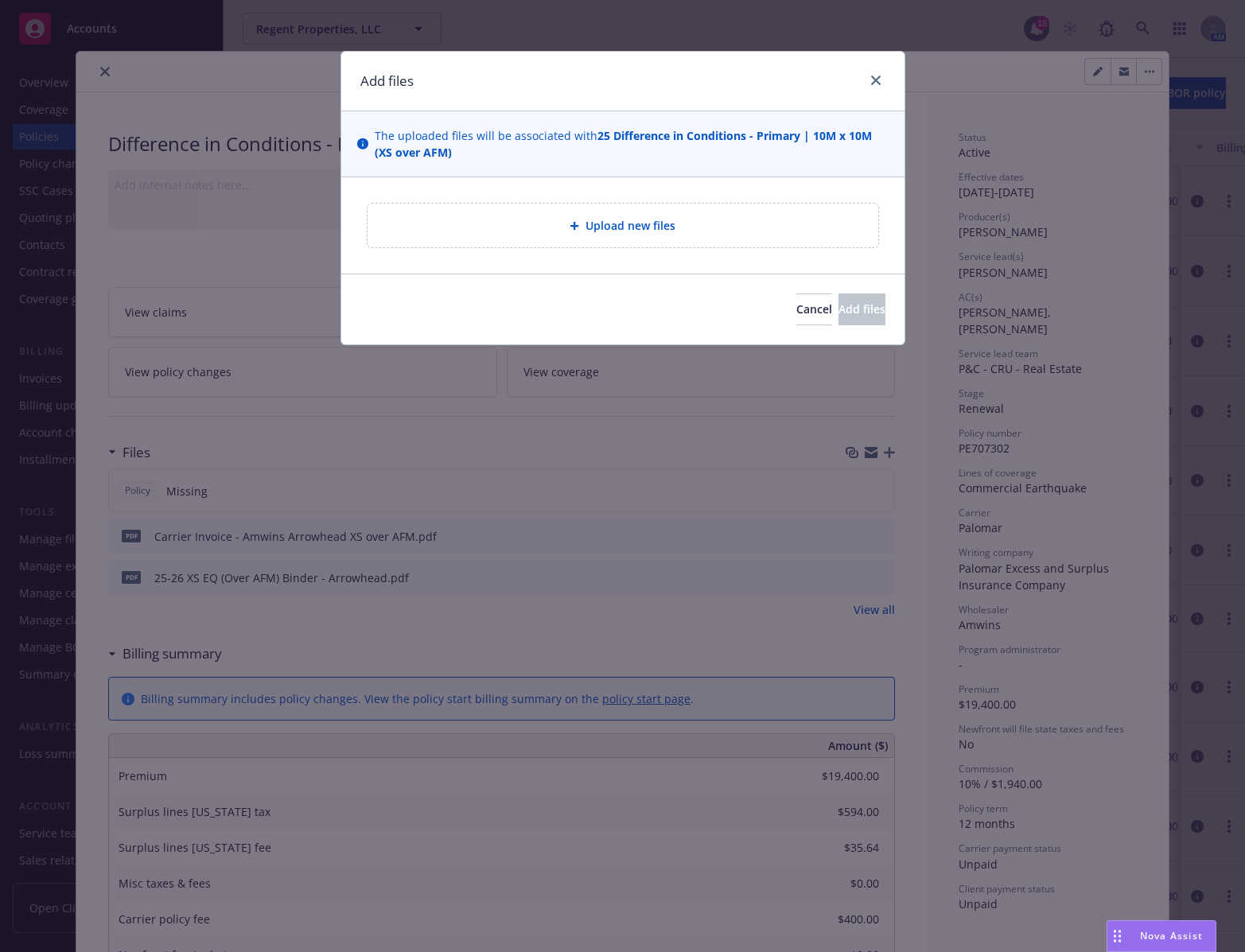
type textarea "x"
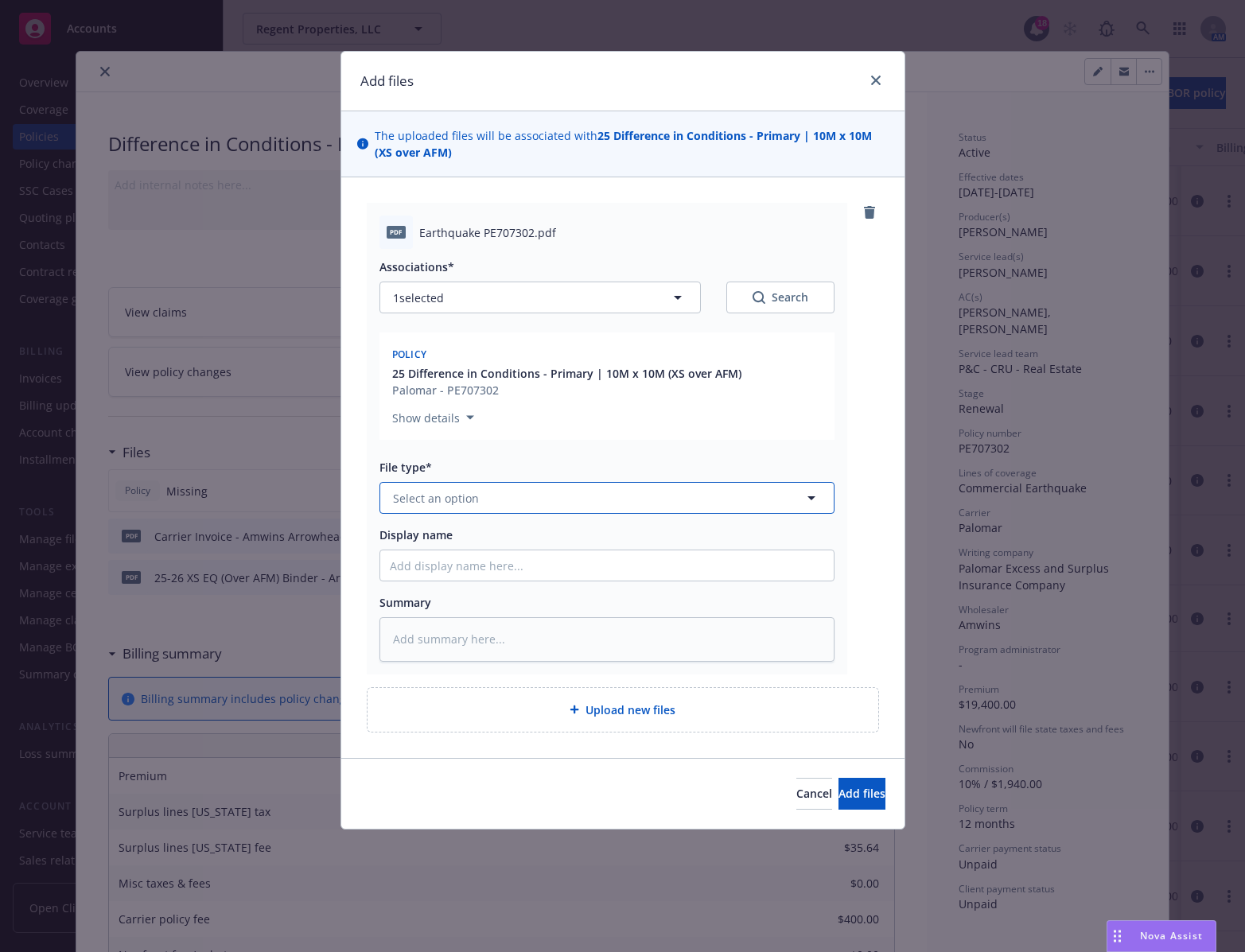
click at [527, 501] on button "Select an option" at bounding box center [607, 497] width 455 height 32
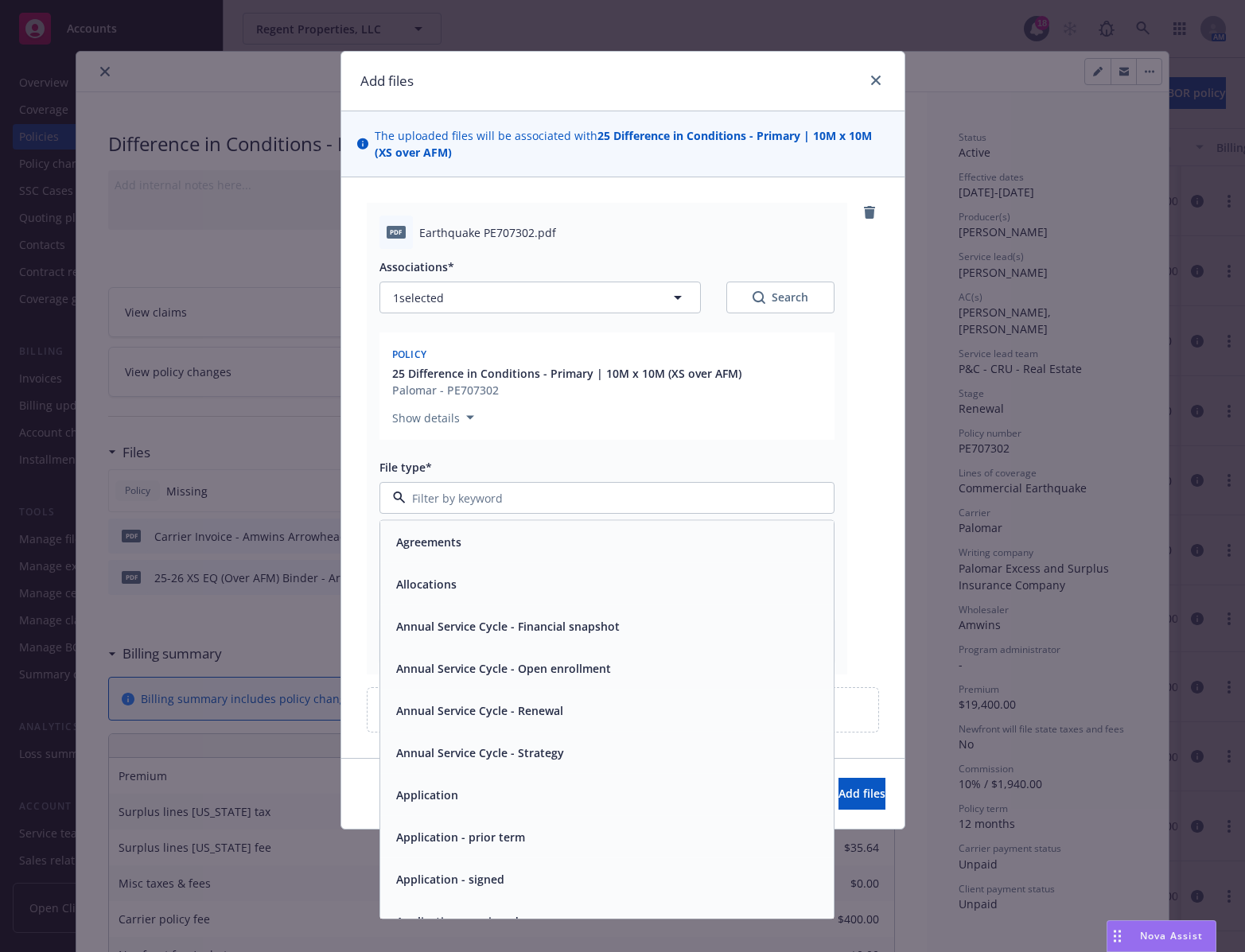
click at [613, 434] on div "Policy 25 Difference in Conditions - Primary | 10M x 10M (XS over AFM) Palomar …" at bounding box center [607, 386] width 455 height 107
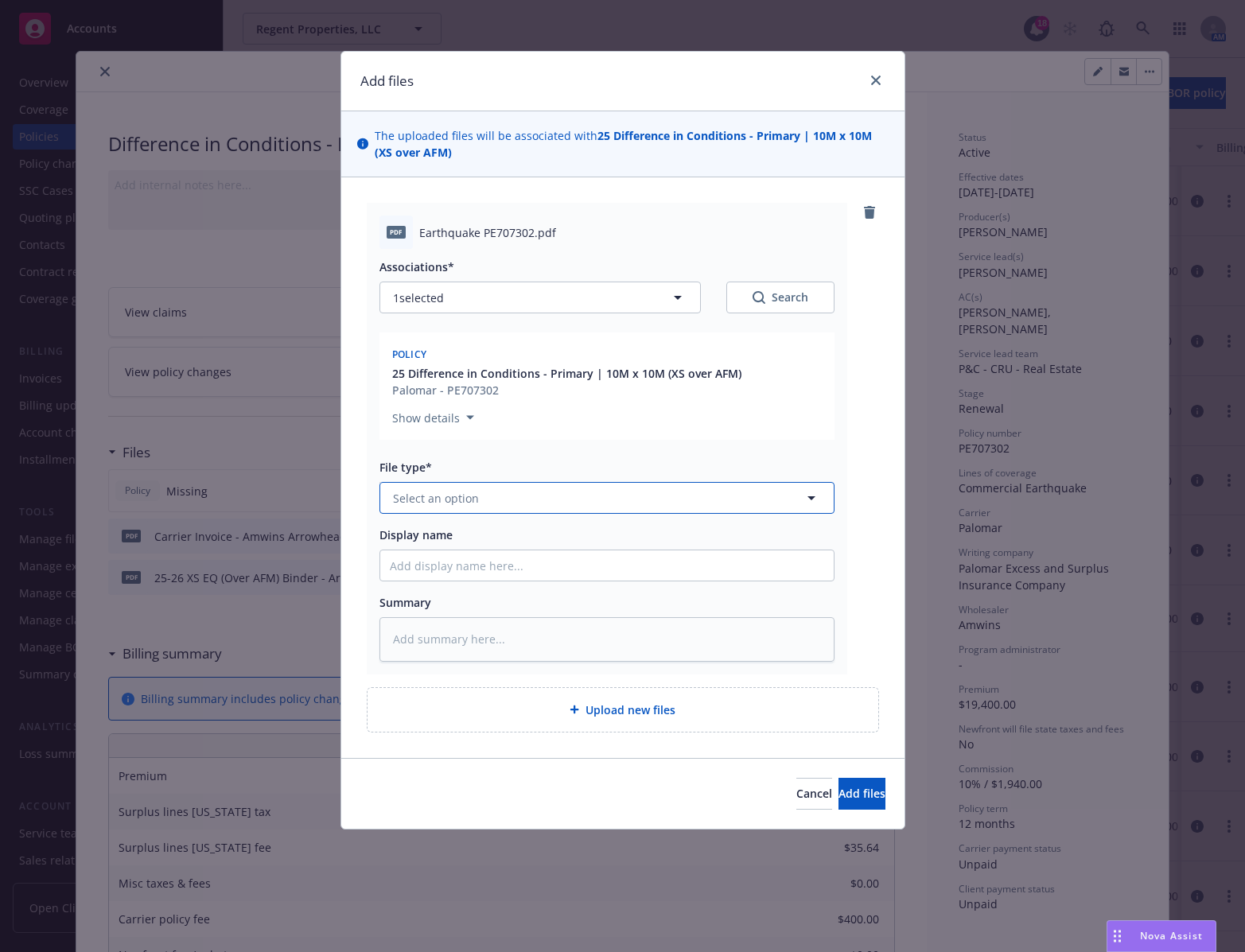
click at [617, 483] on button "Select an option" at bounding box center [607, 497] width 455 height 32
type input "pol"
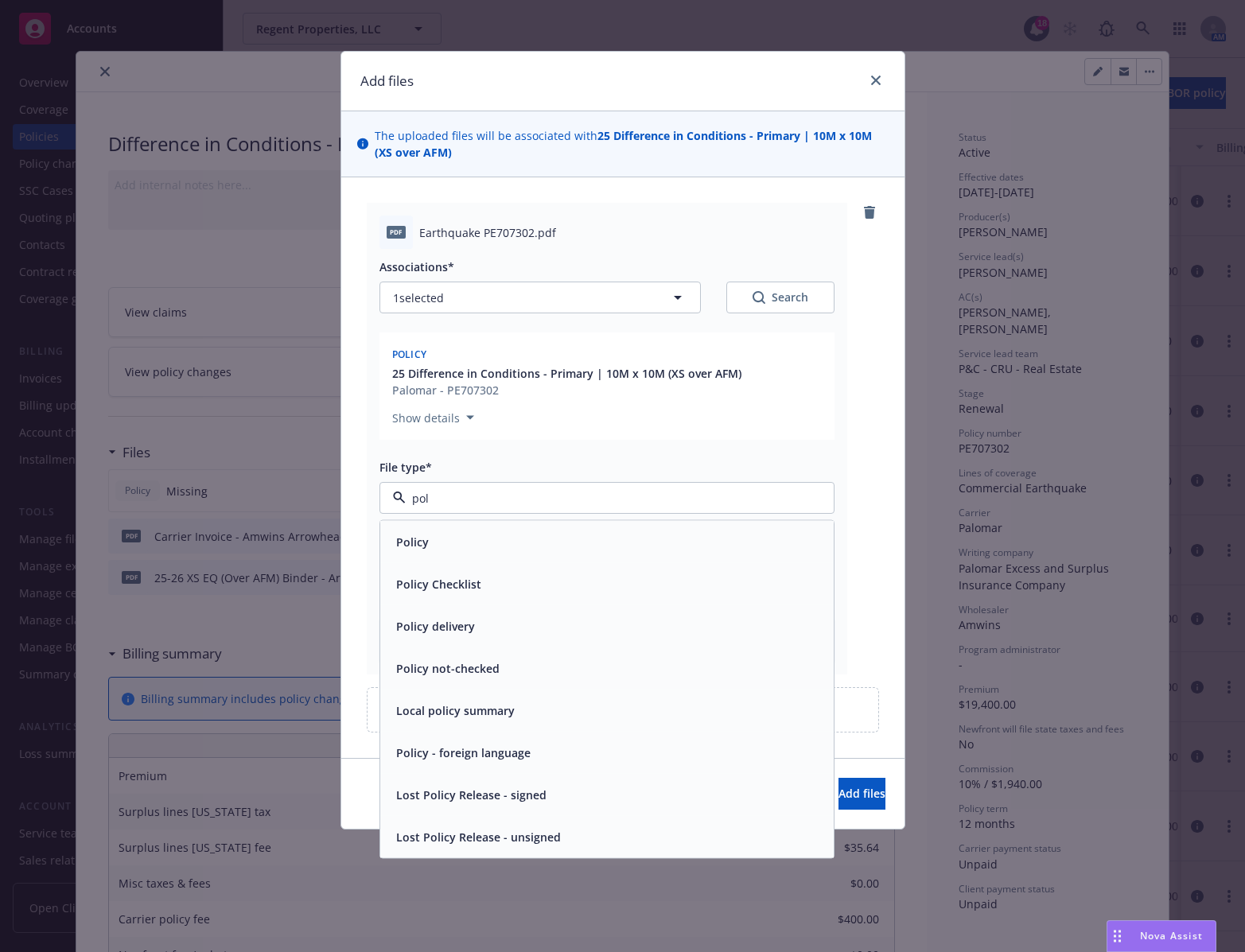
click at [587, 547] on div "Policy" at bounding box center [607, 541] width 434 height 23
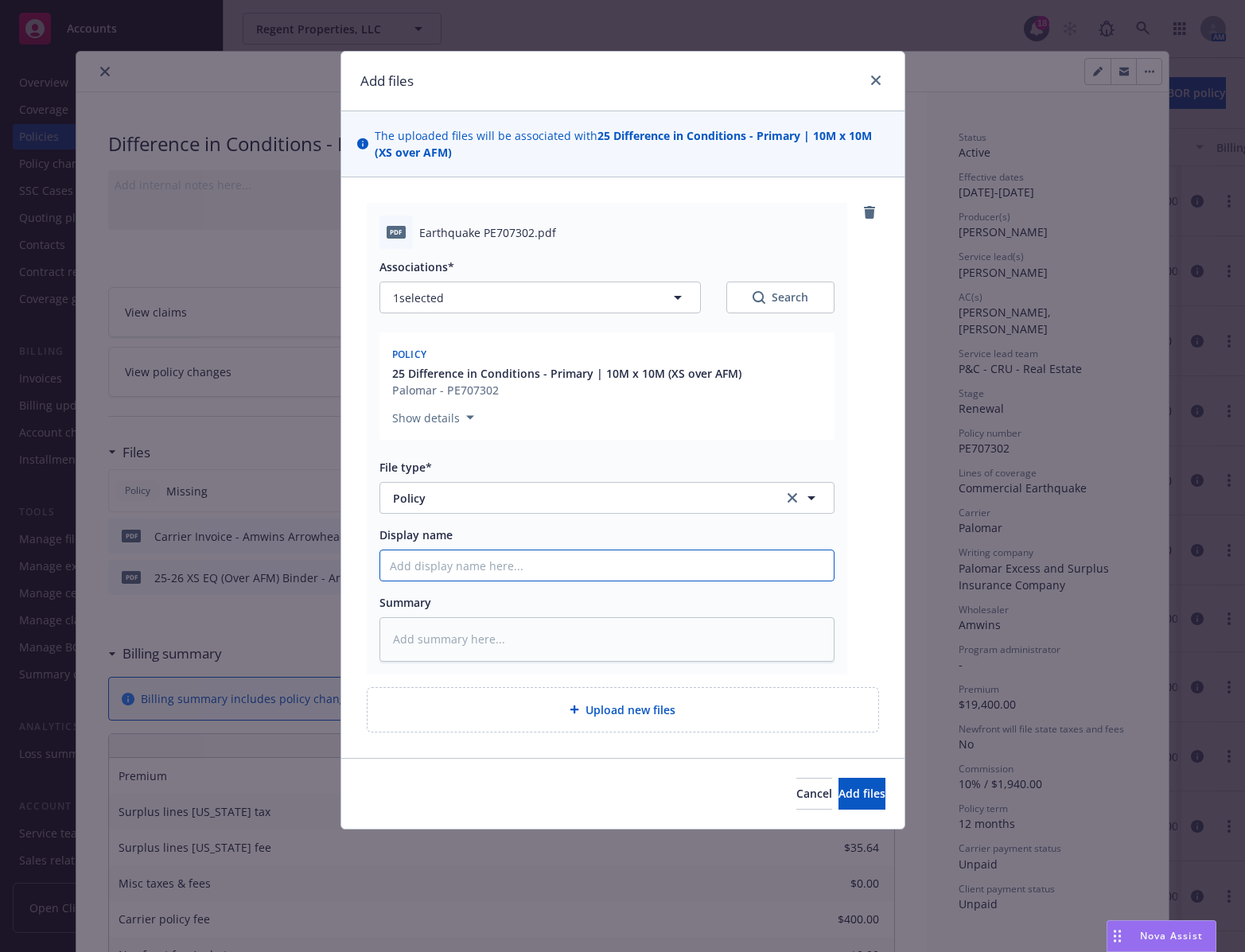
click at [566, 562] on input "Display name" at bounding box center [606, 565] width 453 height 30
paste input "25-26 XS EQ (Over AFM) Policy – Arrowhead"
type textarea "x"
type input "25-26 XS EQ (Over AFM) Policy – Arrowhead"
click at [839, 785] on button "Add files" at bounding box center [862, 793] width 47 height 32
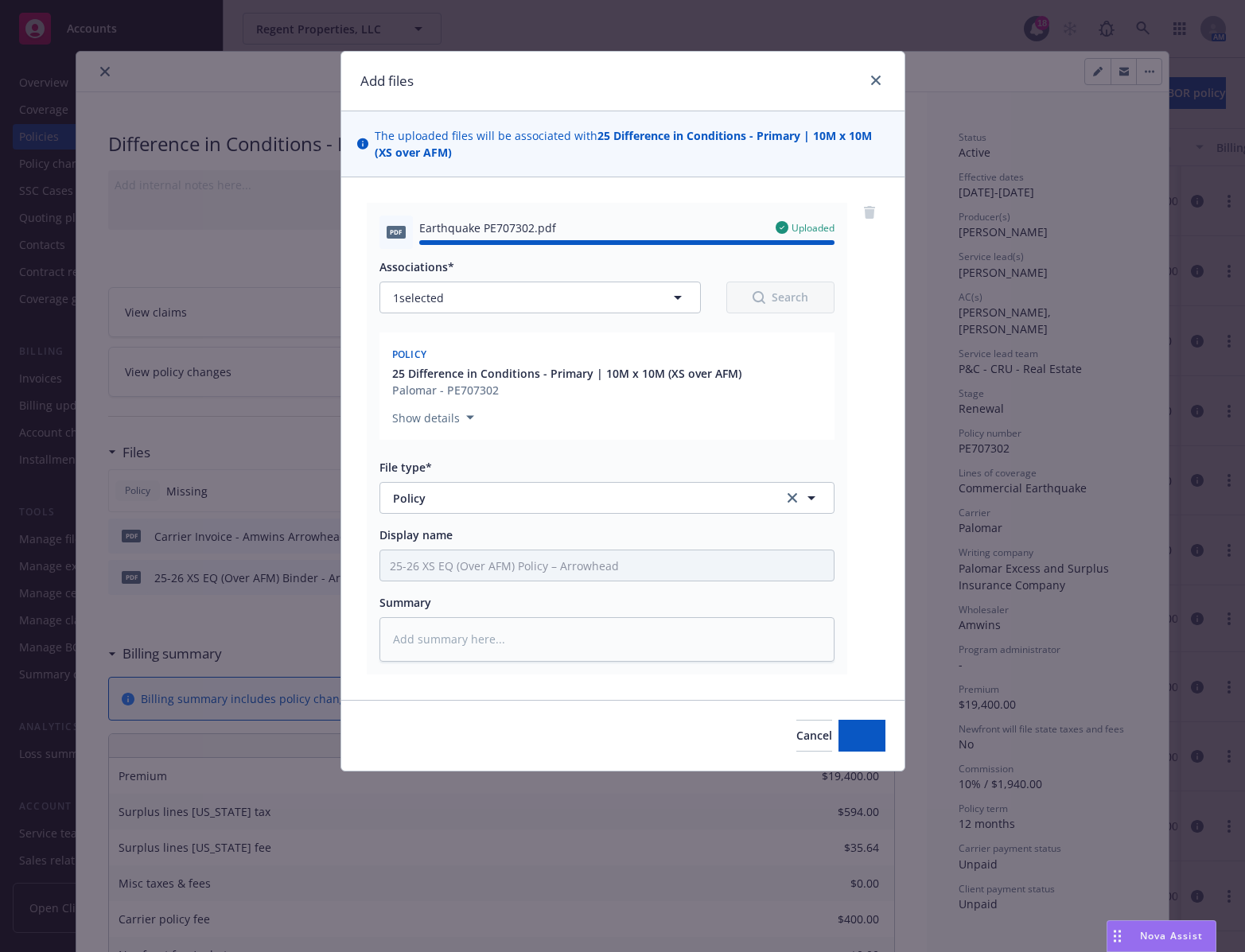
type textarea "x"
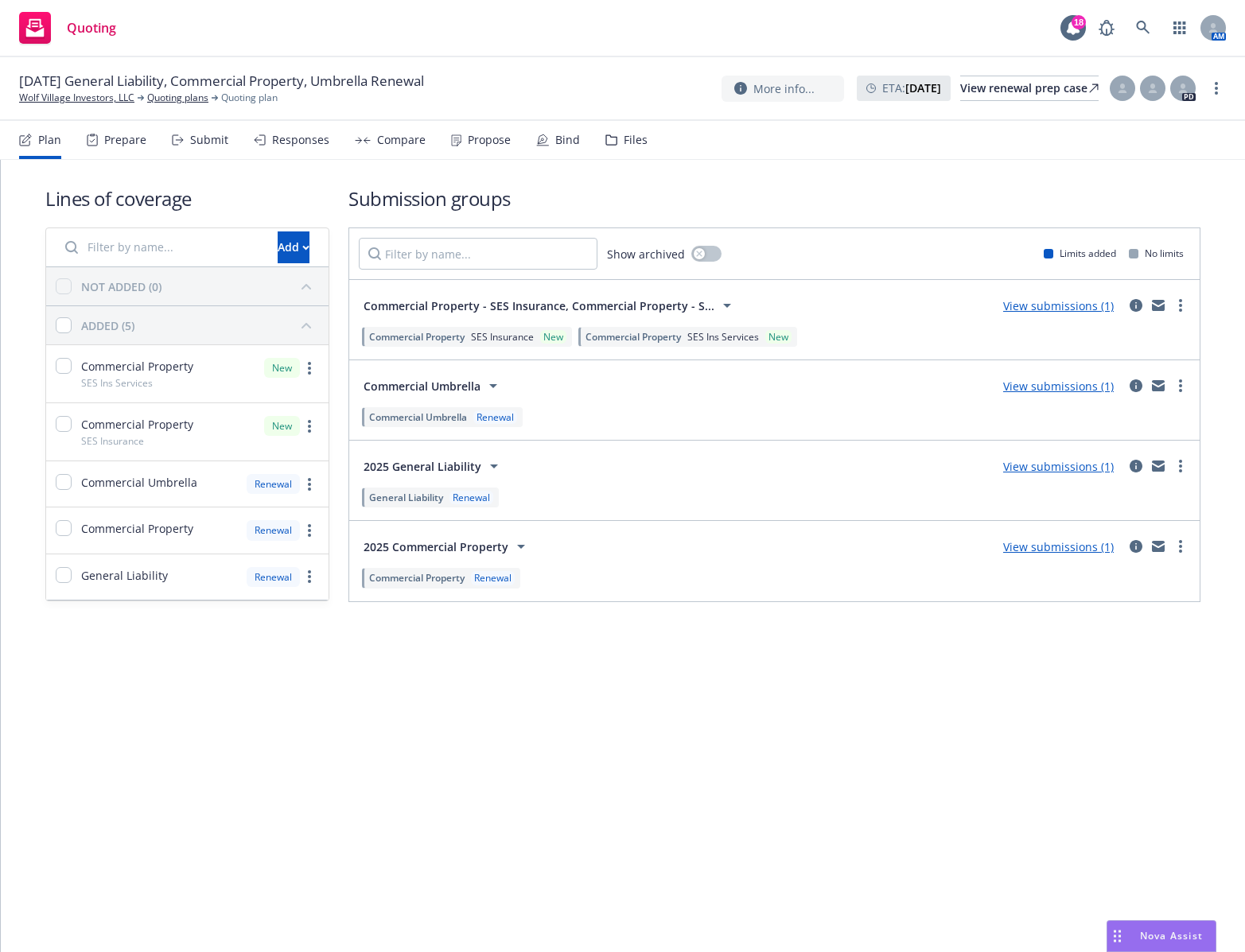
click at [197, 142] on div "Submit" at bounding box center [209, 140] width 38 height 13
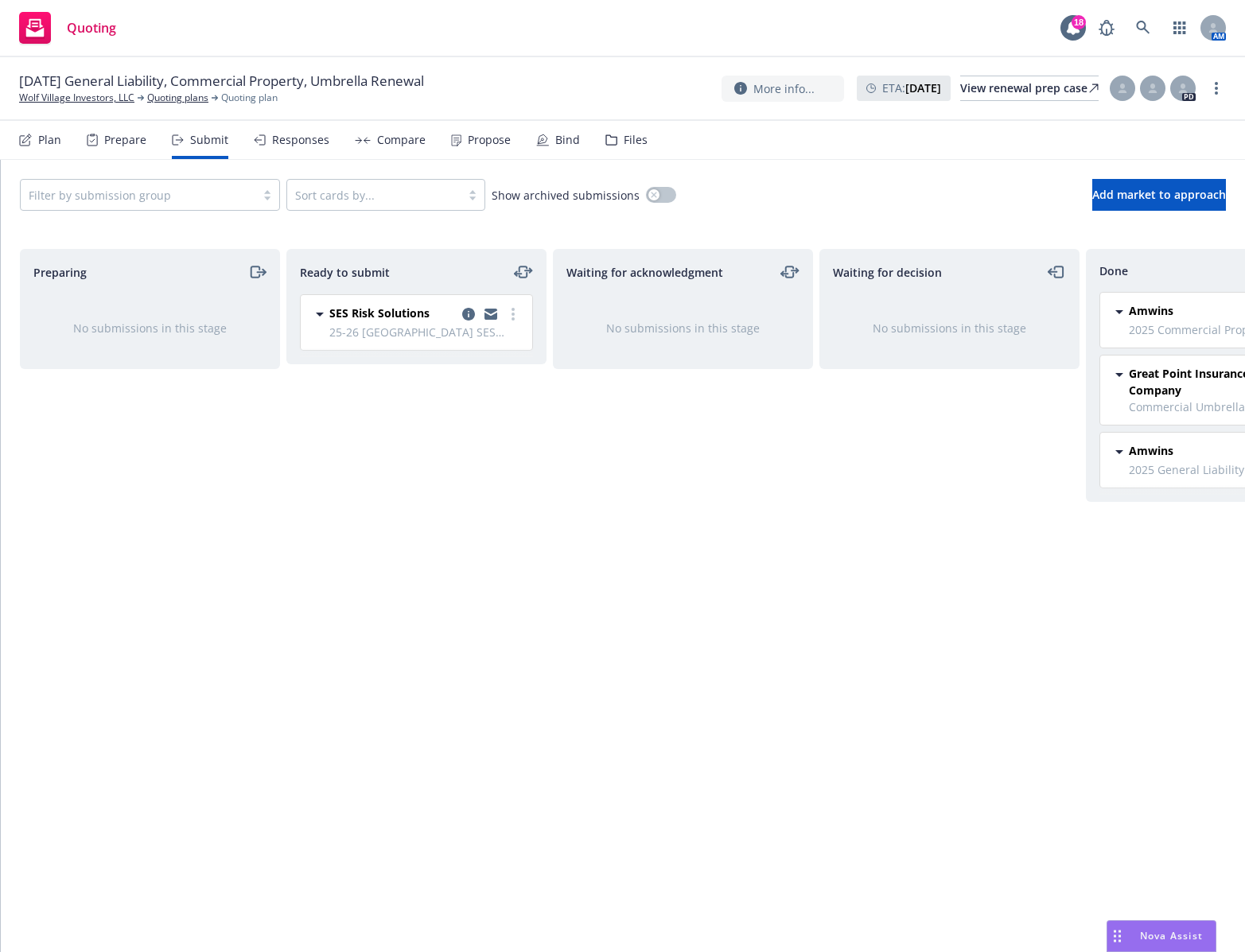
click at [780, 737] on div "Waiting for acknowledgment No submissions in this stage" at bounding box center [682, 583] width 260 height 669
